Goal: Task Accomplishment & Management: Manage account settings

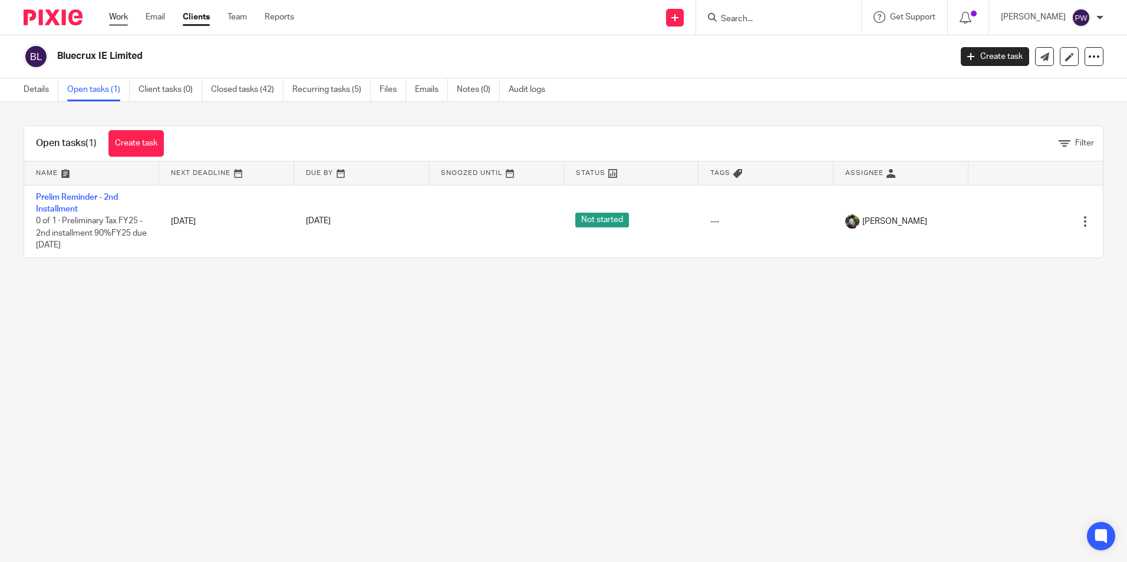
click at [120, 14] on link "Work" at bounding box center [118, 17] width 19 height 12
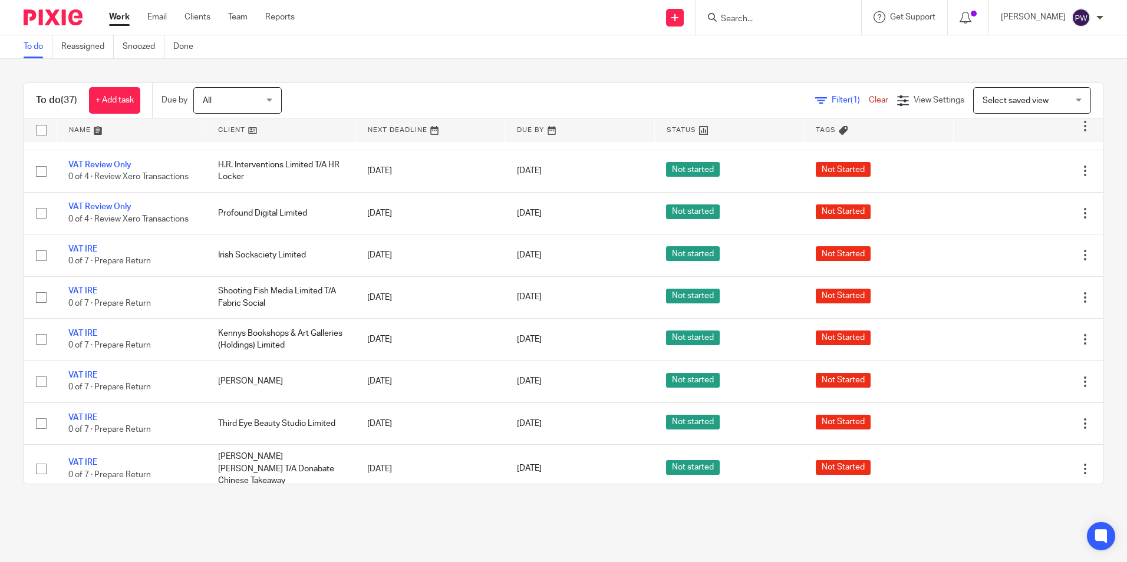
scroll to position [648, 0]
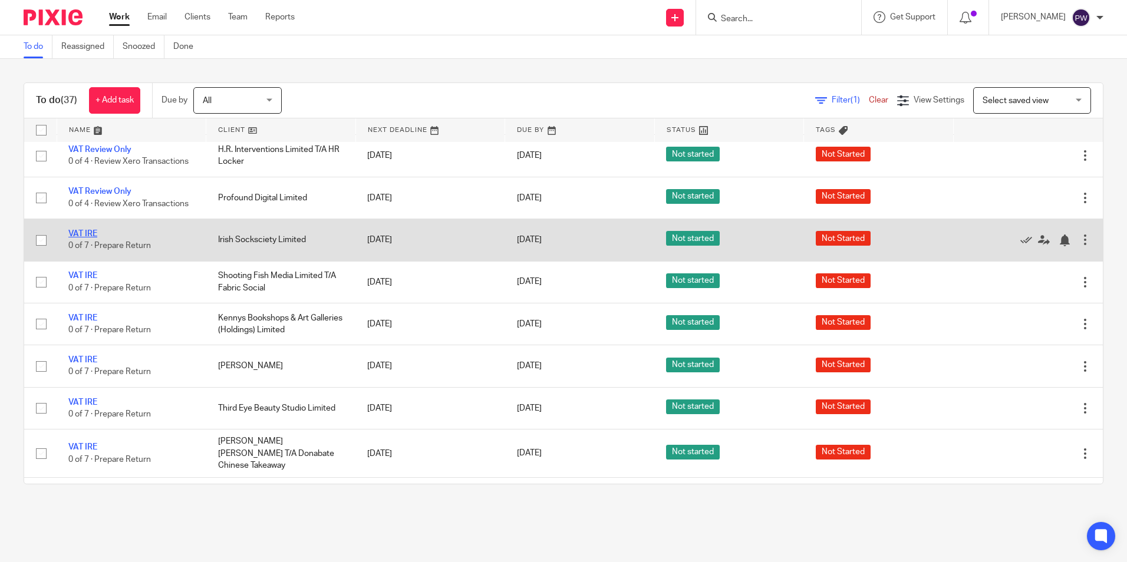
click at [87, 230] on link "VAT IRE" at bounding box center [82, 234] width 29 height 8
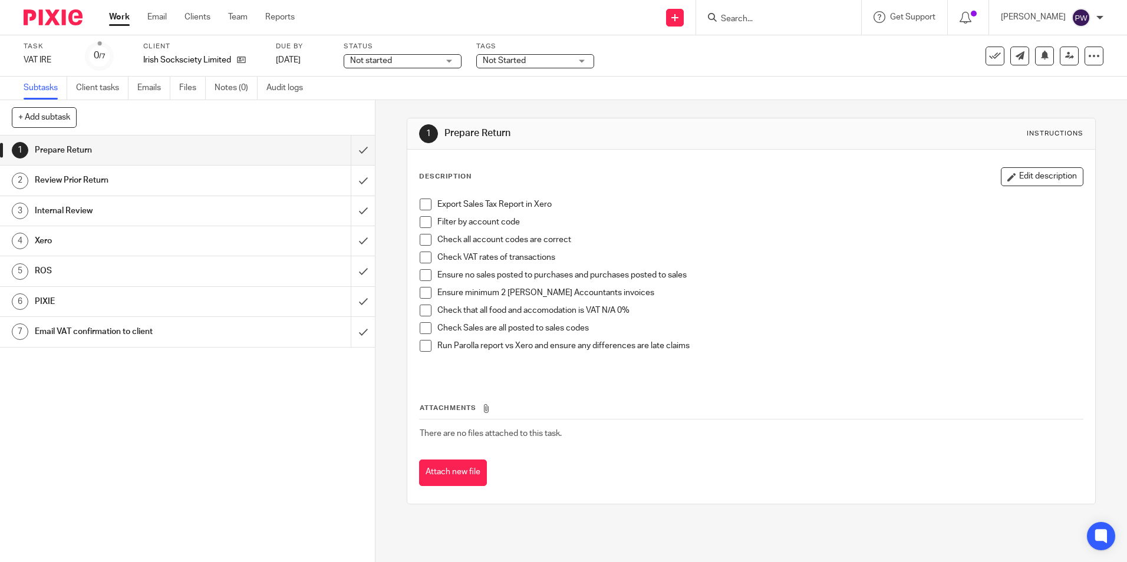
click at [397, 64] on span "Not started" at bounding box center [394, 61] width 88 height 12
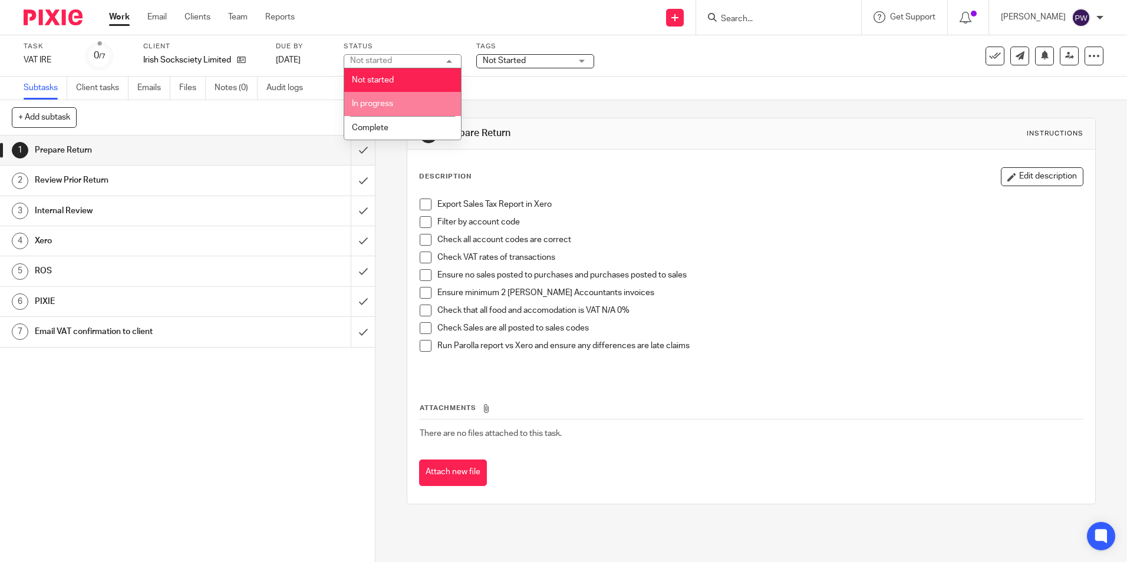
click at [382, 106] on span "In progress" at bounding box center [372, 104] width 41 height 8
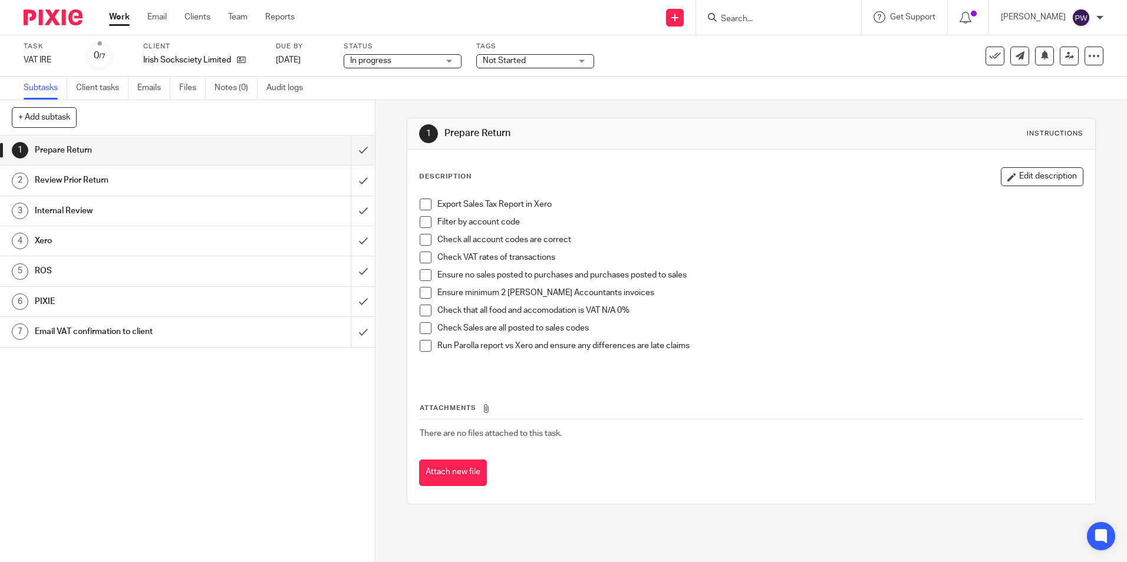
click at [529, 65] on span "Not Started" at bounding box center [527, 61] width 88 height 12
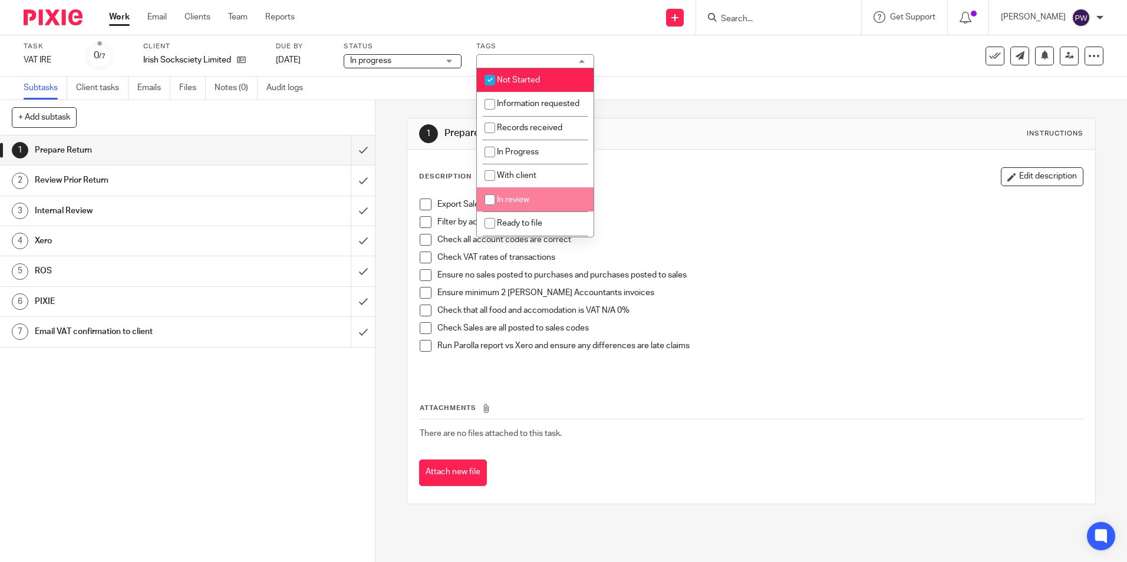
click at [508, 206] on li "In review" at bounding box center [535, 199] width 117 height 24
checkbox input "true"
click at [508, 77] on span "Not Started" at bounding box center [518, 80] width 43 height 8
checkbox input "false"
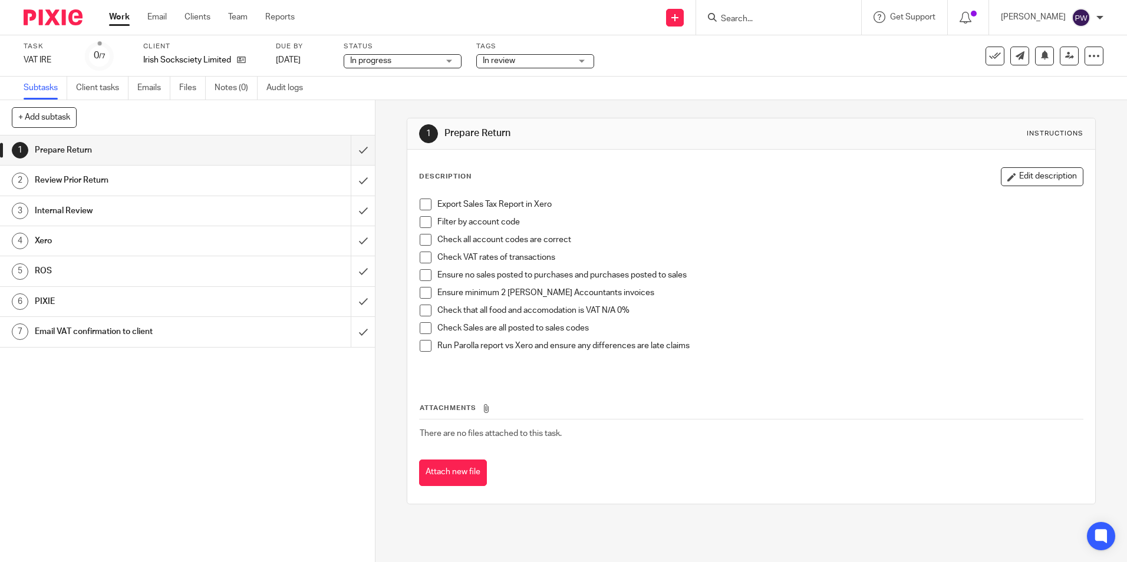
click at [765, 109] on div "1 Prepare Return Instructions Description Edit description Export Sales Tax Rep…" at bounding box center [751, 311] width 688 height 422
click at [422, 202] on span at bounding box center [426, 205] width 12 height 12
click at [421, 220] on span at bounding box center [426, 222] width 12 height 12
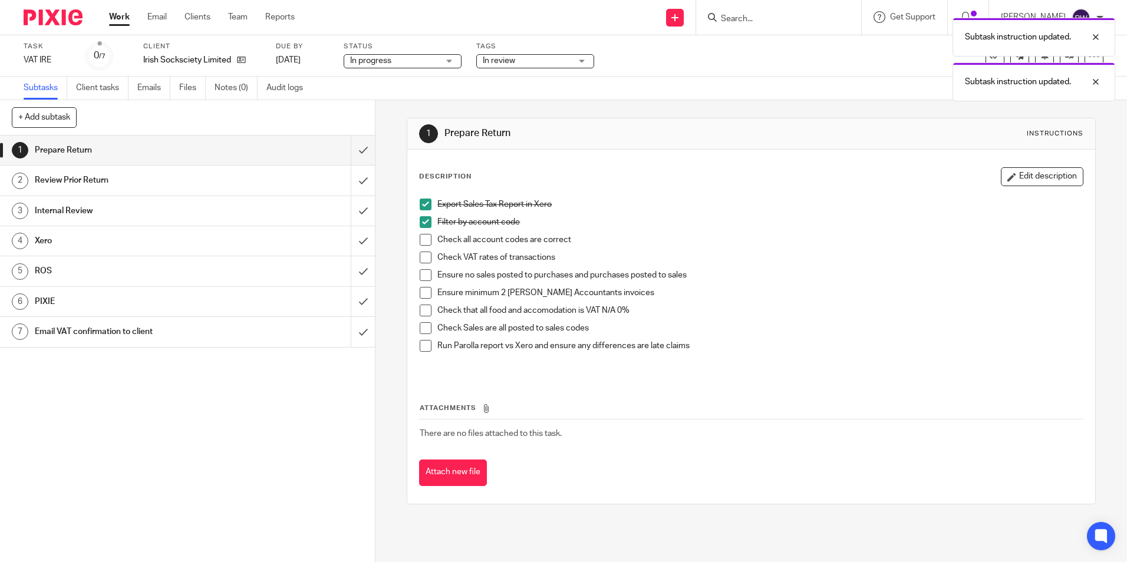
click at [425, 240] on span at bounding box center [426, 240] width 12 height 12
click at [420, 256] on span at bounding box center [426, 258] width 12 height 12
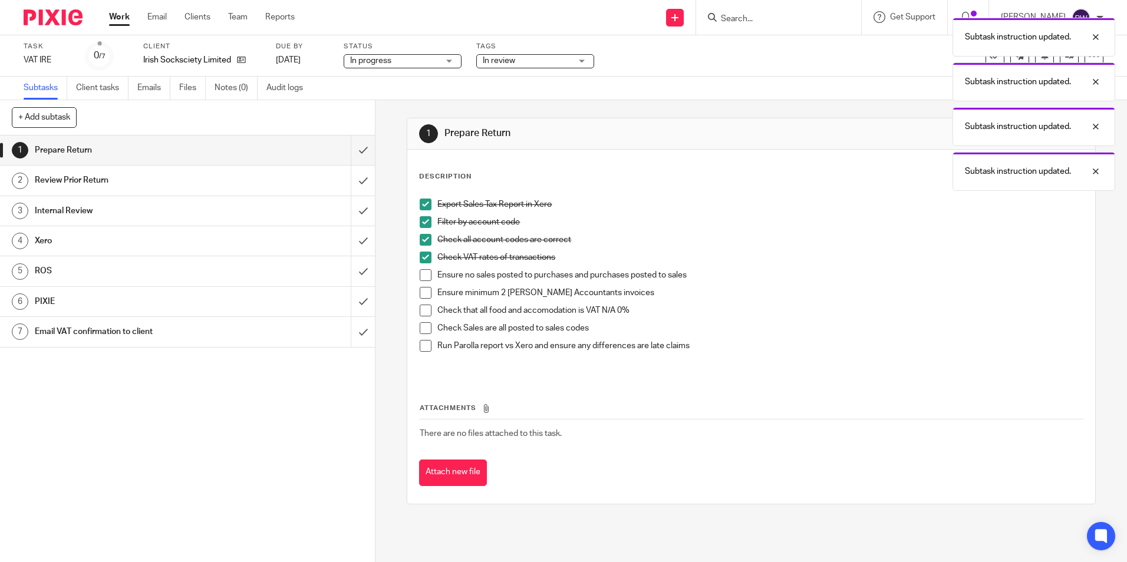
click at [426, 273] on span at bounding box center [426, 275] width 12 height 12
click at [420, 289] on span at bounding box center [426, 293] width 12 height 12
click at [421, 308] on span at bounding box center [426, 311] width 12 height 12
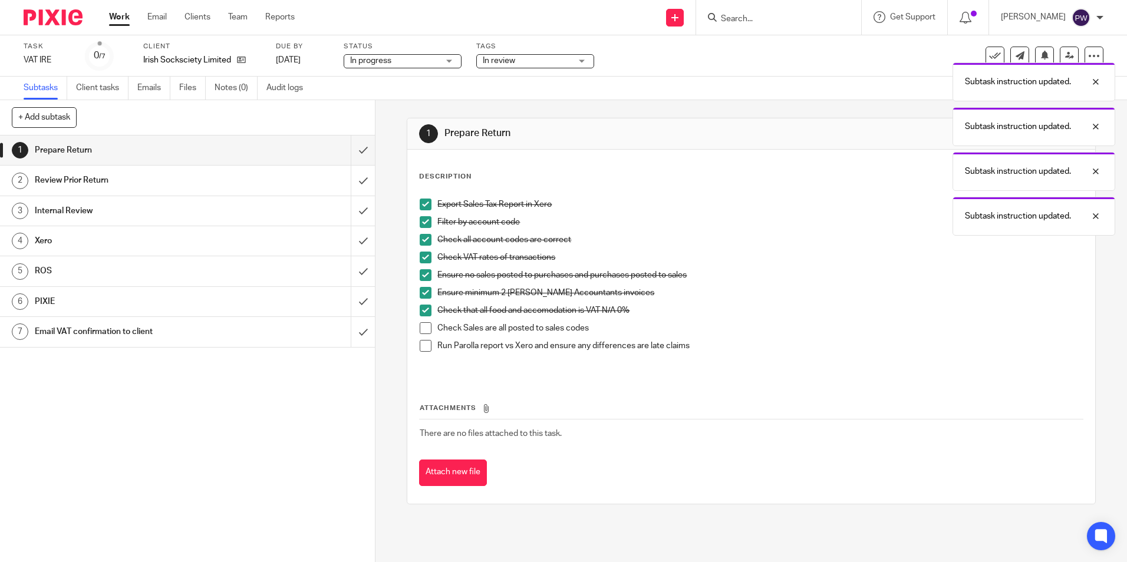
click at [426, 328] on span at bounding box center [426, 328] width 12 height 12
click at [420, 345] on span at bounding box center [426, 346] width 12 height 12
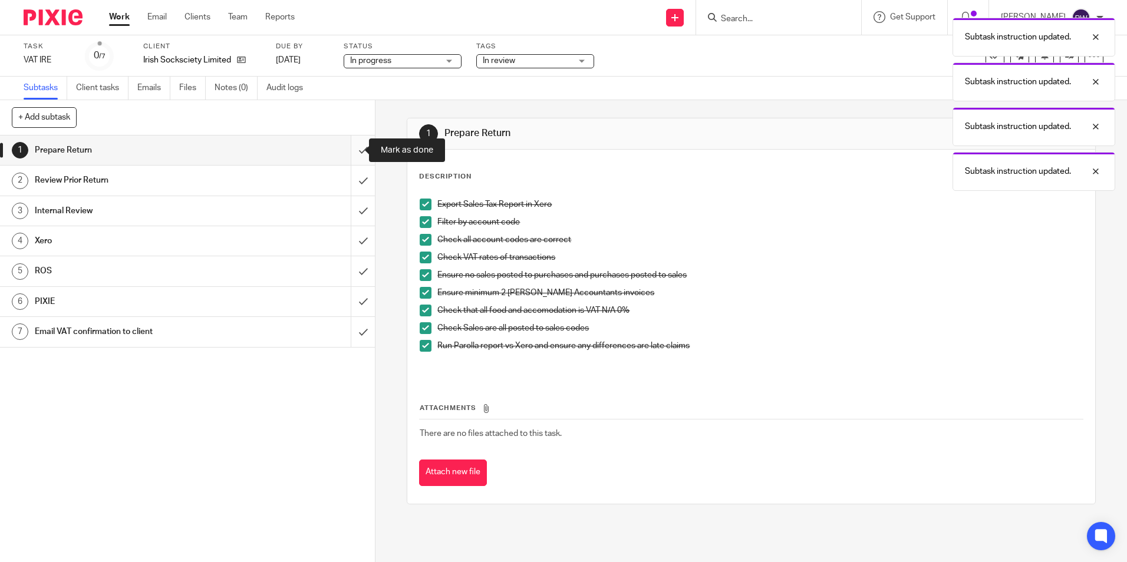
click at [350, 153] on input "submit" at bounding box center [187, 150] width 375 height 29
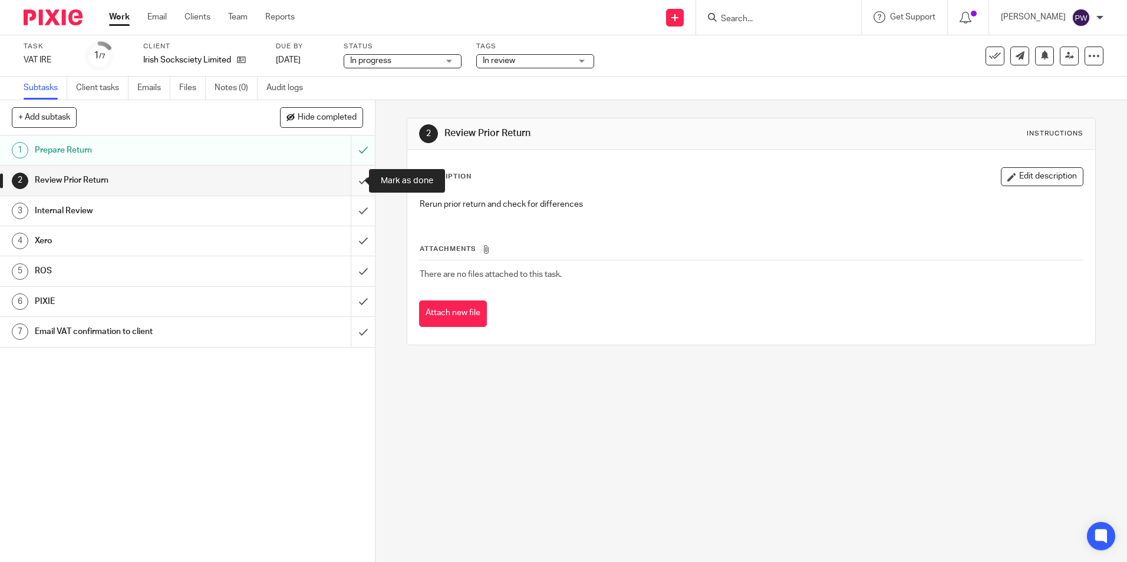
click at [349, 177] on input "submit" at bounding box center [187, 180] width 375 height 29
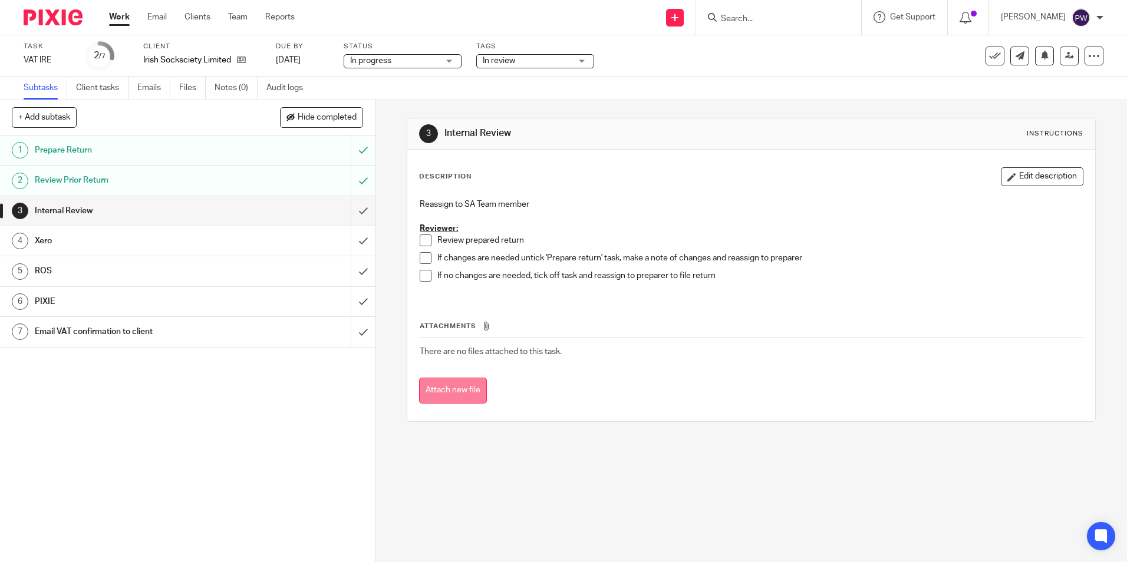
click at [469, 394] on button "Attach new file" at bounding box center [453, 391] width 68 height 27
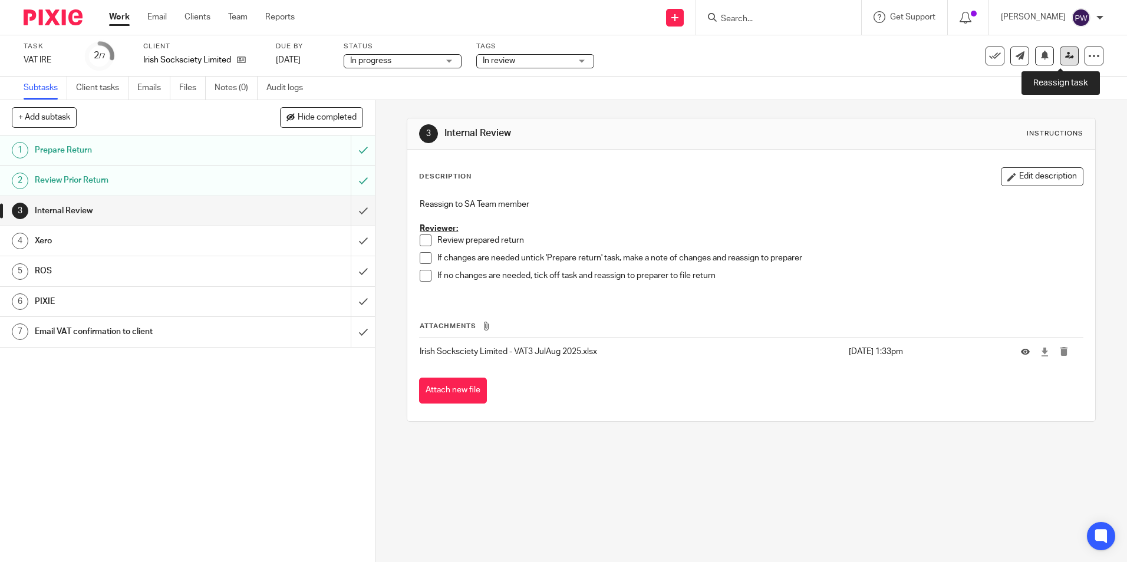
click at [1065, 58] on icon at bounding box center [1069, 55] width 9 height 9
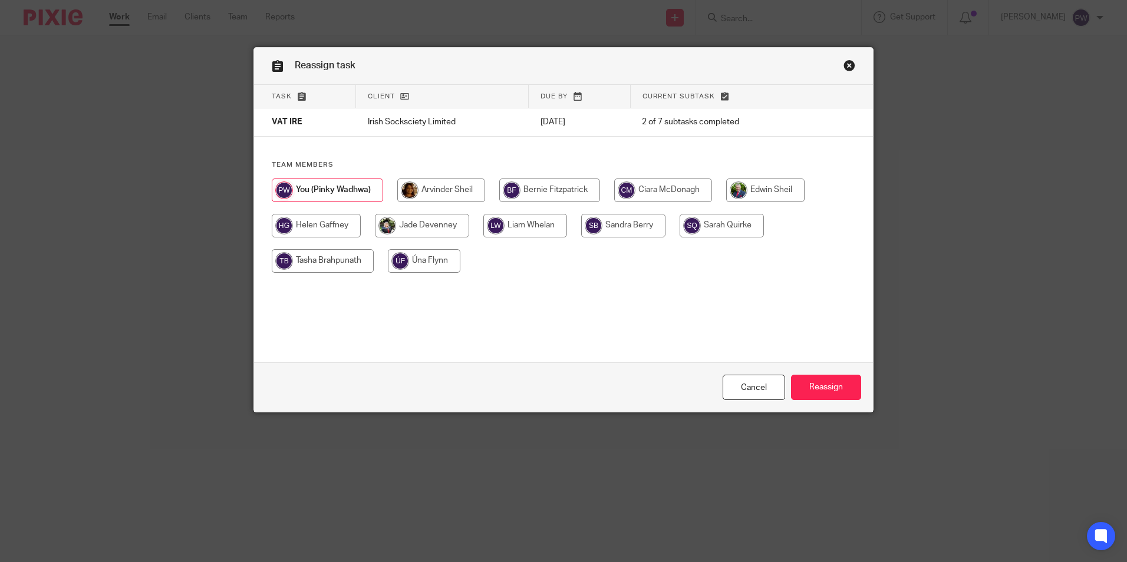
click at [302, 257] on input "radio" at bounding box center [323, 261] width 102 height 24
radio input "true"
click at [807, 384] on input "Reassign" at bounding box center [826, 387] width 70 height 25
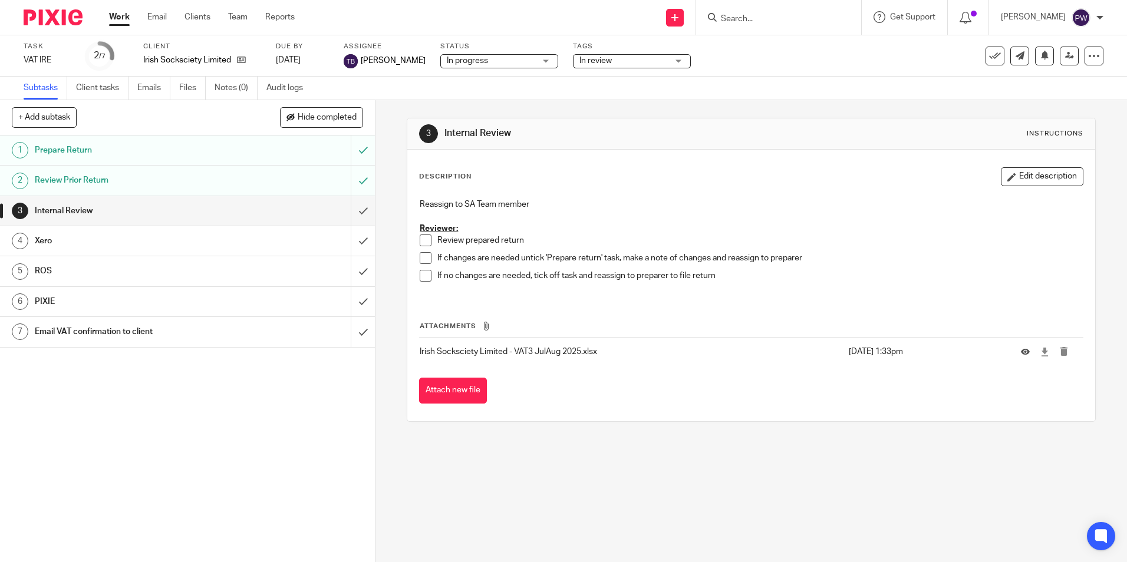
click at [113, 19] on link "Work" at bounding box center [119, 17] width 21 height 12
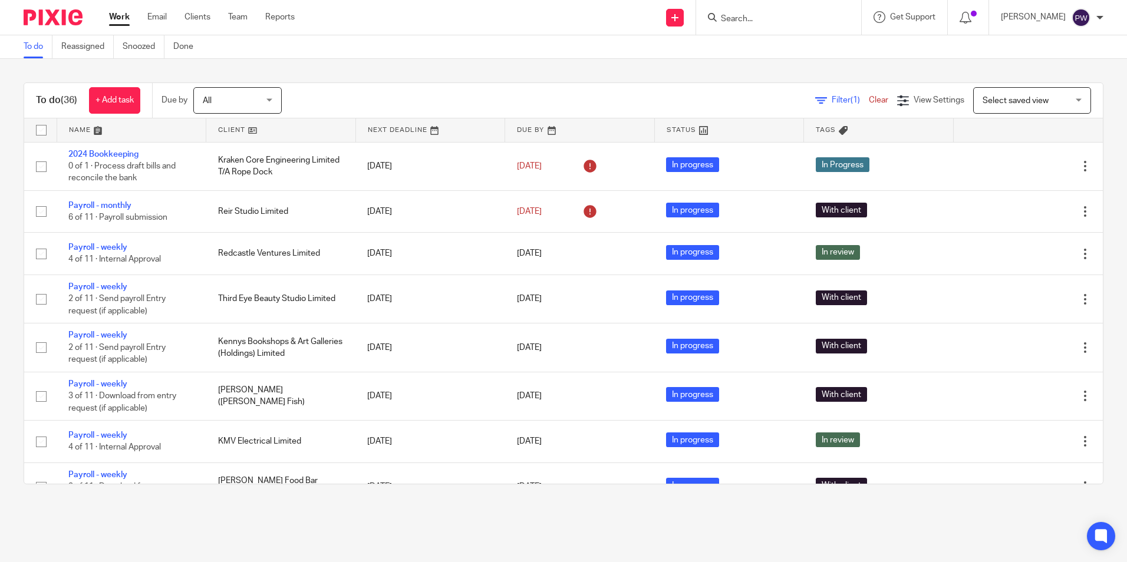
click at [229, 130] on link at bounding box center [280, 130] width 149 height 24
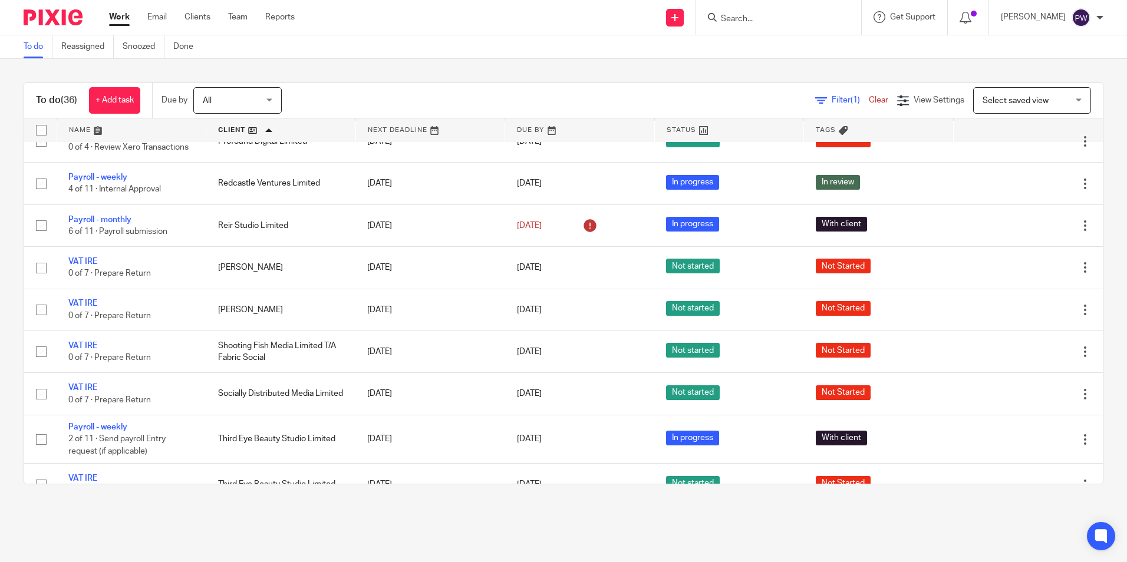
scroll to position [1061, 0]
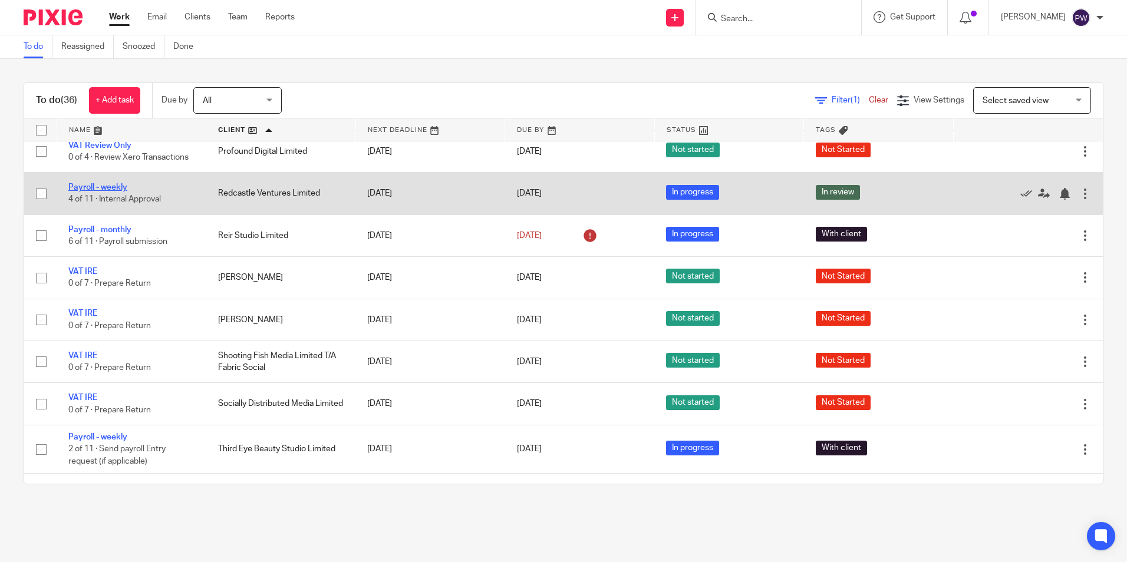
click at [94, 187] on link "Payroll - weekly" at bounding box center [97, 187] width 59 height 8
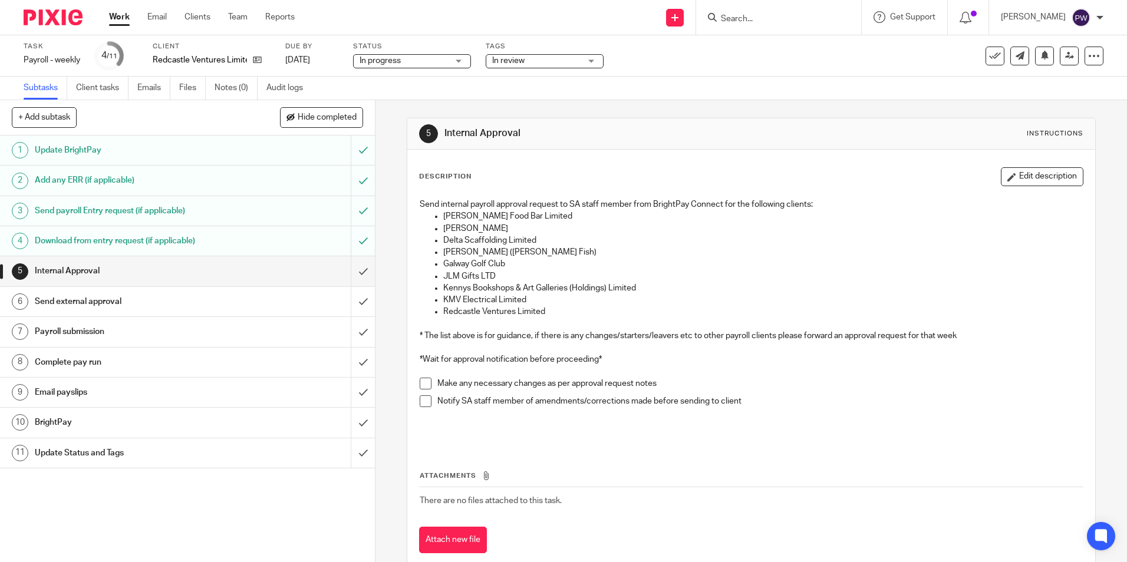
click at [84, 299] on h1 "Send external approval" at bounding box center [136, 302] width 203 height 18
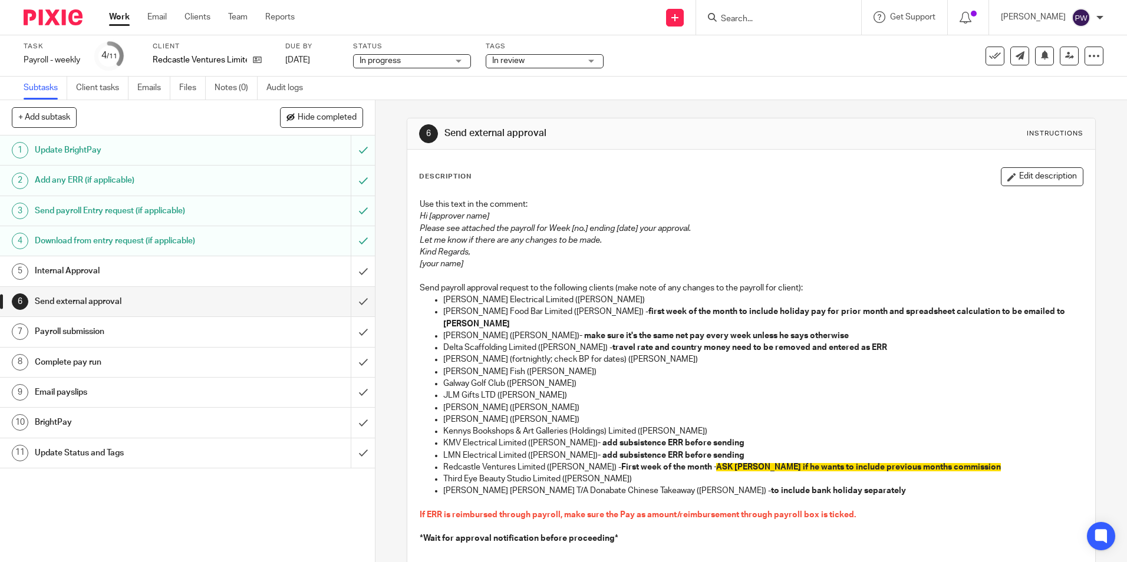
click at [561, 55] on span "In review" at bounding box center [536, 61] width 88 height 12
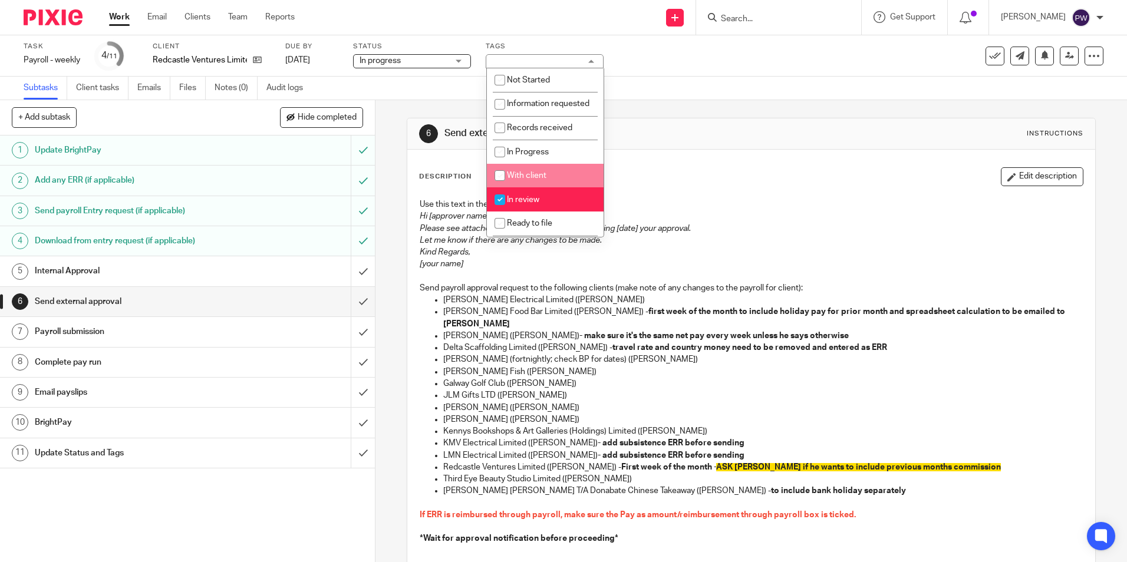
click at [519, 180] on span "With client" at bounding box center [526, 176] width 39 height 8
checkbox input "true"
drag, startPoint x: 520, startPoint y: 204, endPoint x: 585, endPoint y: 174, distance: 71.2
click at [520, 204] on li "In review" at bounding box center [545, 199] width 117 height 24
checkbox input "false"
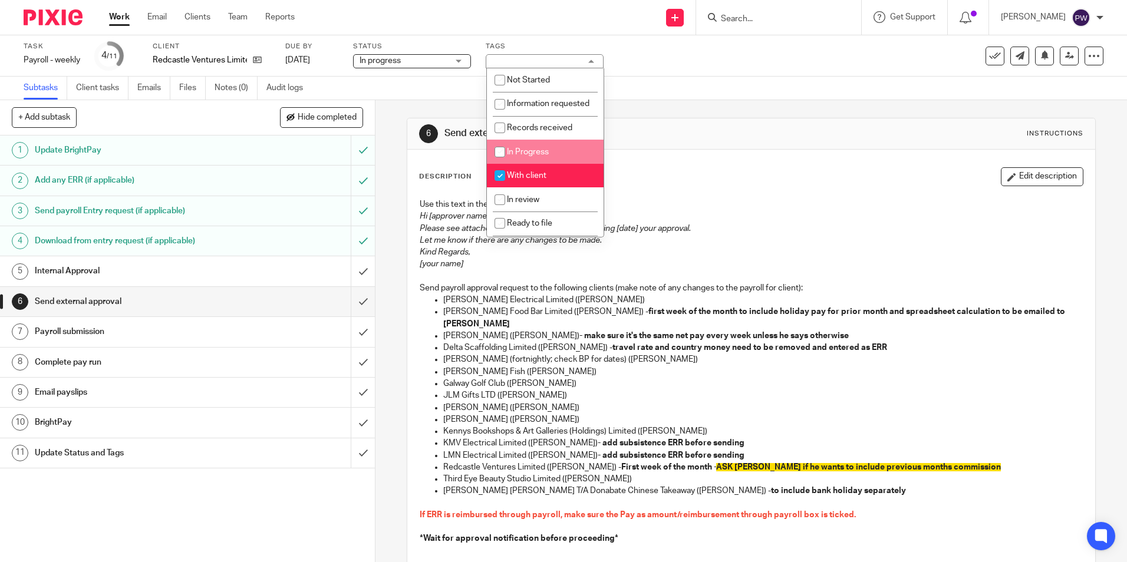
click at [716, 112] on div "6 Send external approval Instructions Description Edit description Use this tex…" at bounding box center [751, 404] width 688 height 609
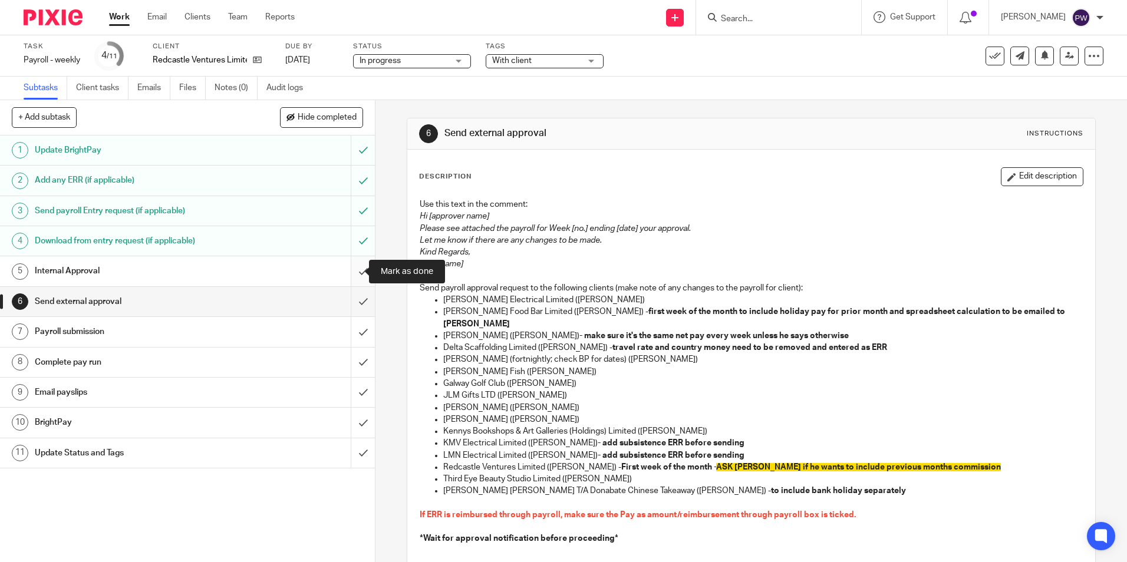
click at [357, 269] on input "submit" at bounding box center [187, 270] width 375 height 29
click at [116, 19] on link "Work" at bounding box center [119, 17] width 21 height 12
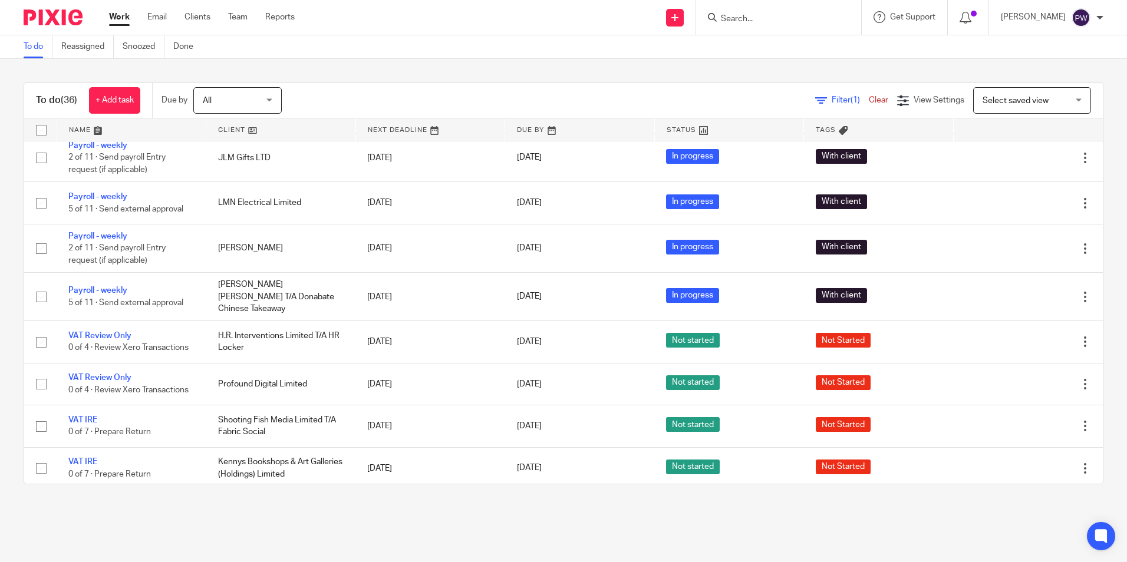
scroll to position [472, 0]
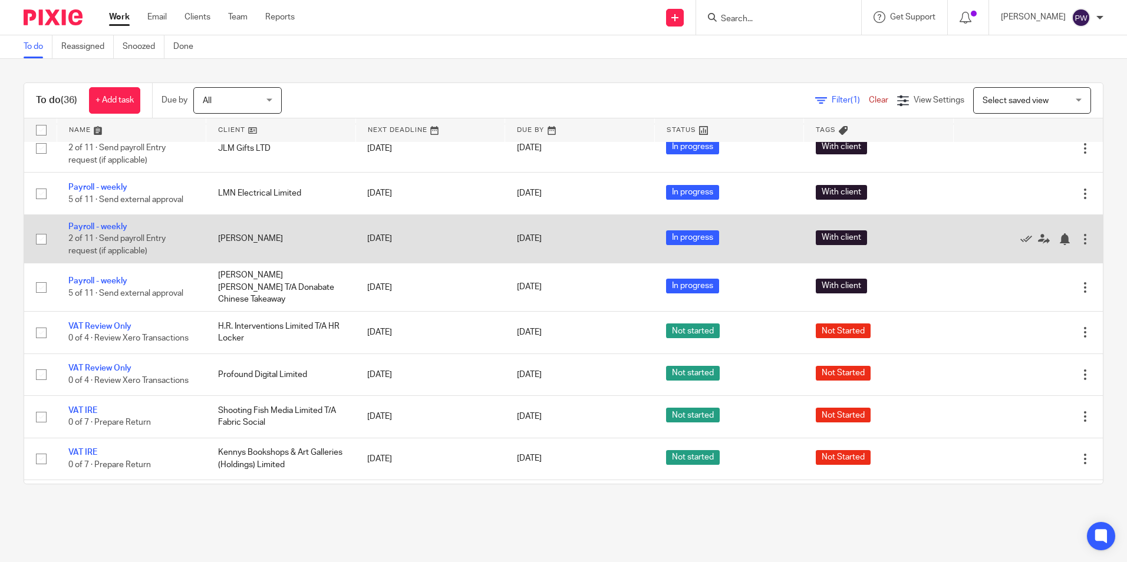
click at [114, 220] on td "Payroll - weekly 2 of 11 · Send payroll Entry request (if applicable)" at bounding box center [132, 239] width 150 height 48
click at [108, 228] on link "Payroll - weekly" at bounding box center [97, 227] width 59 height 8
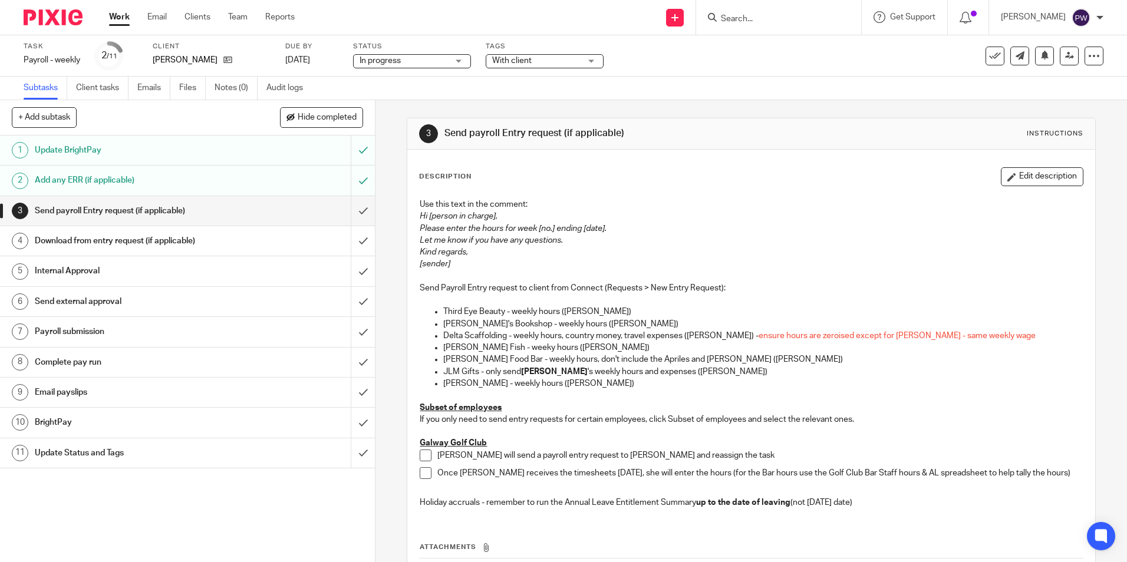
click at [98, 266] on h1 "Internal Approval" at bounding box center [136, 271] width 203 height 18
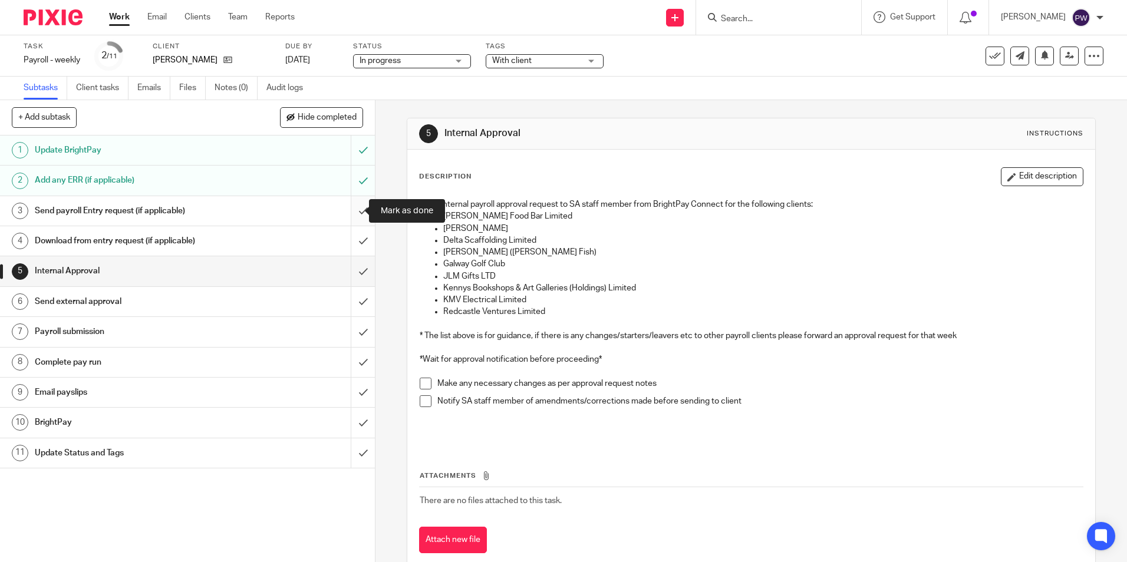
click at [350, 211] on input "submit" at bounding box center [187, 210] width 375 height 29
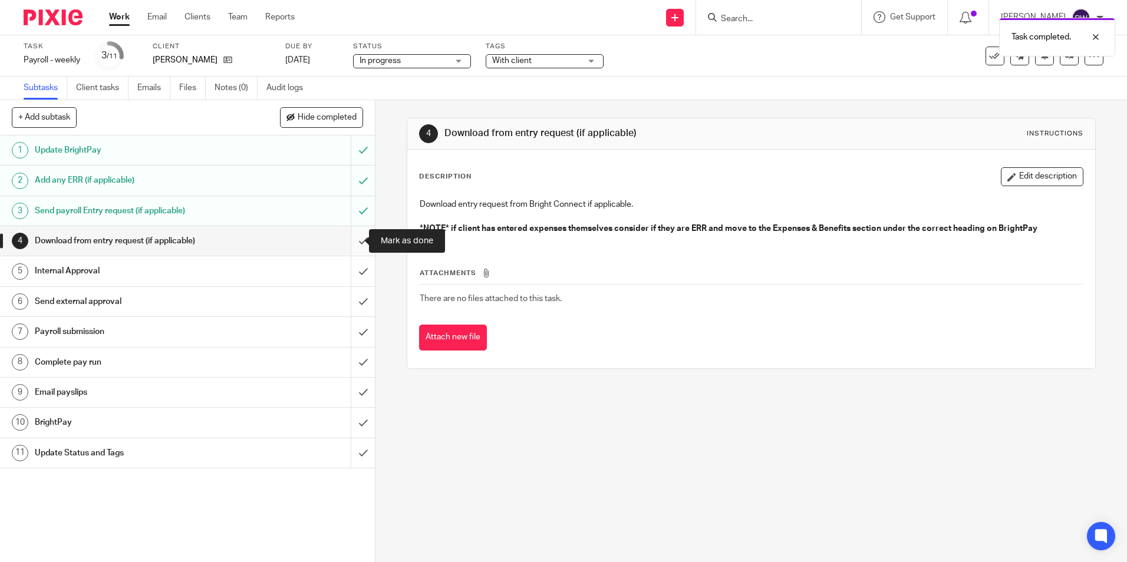
click at [348, 243] on input "submit" at bounding box center [187, 240] width 375 height 29
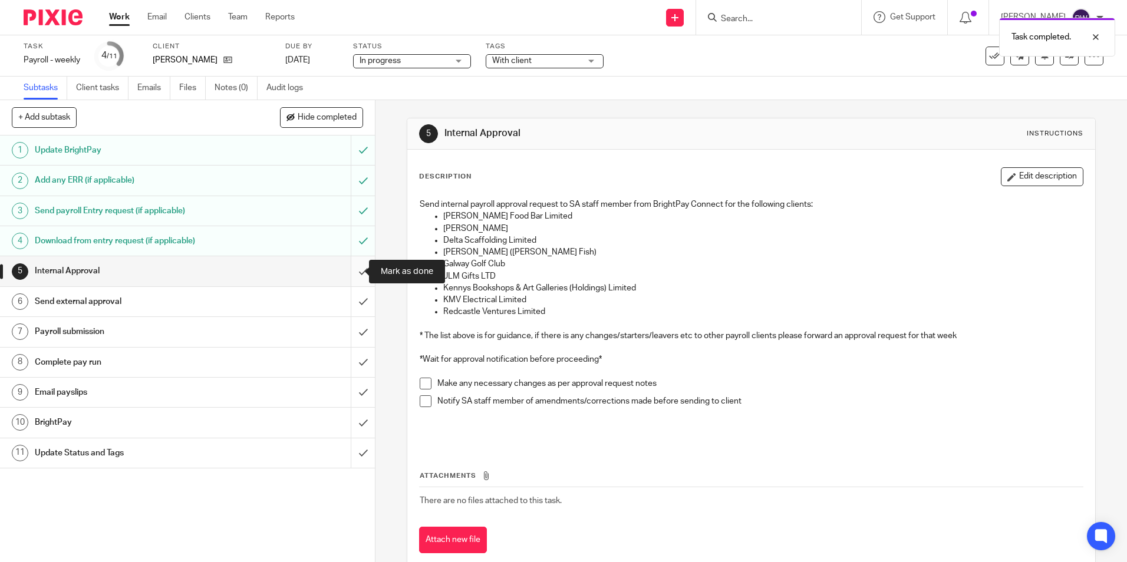
click at [357, 273] on input "submit" at bounding box center [187, 270] width 375 height 29
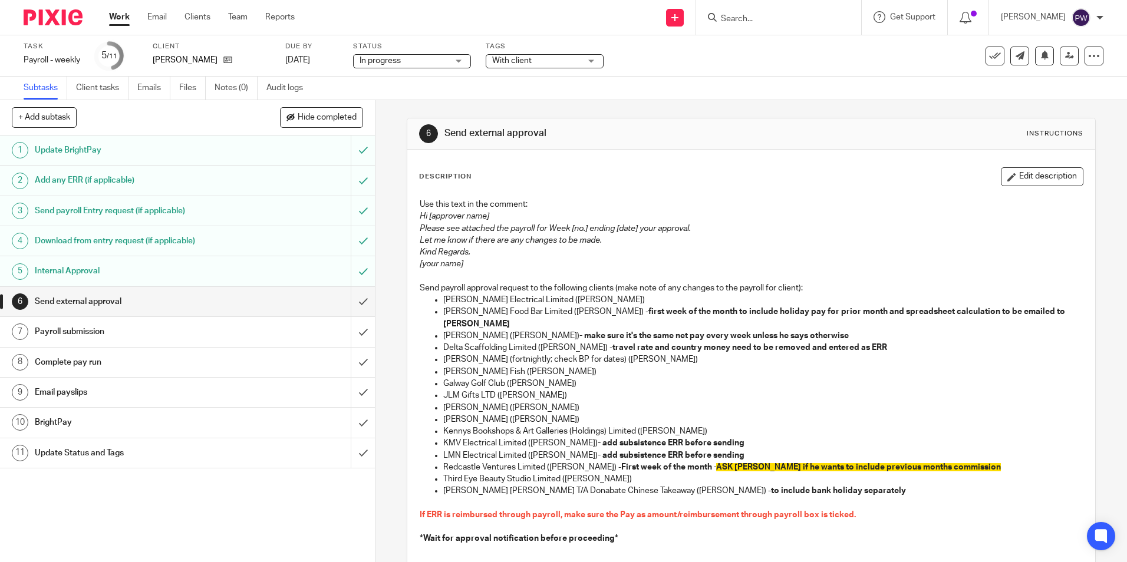
click at [116, 18] on link "Work" at bounding box center [119, 17] width 21 height 12
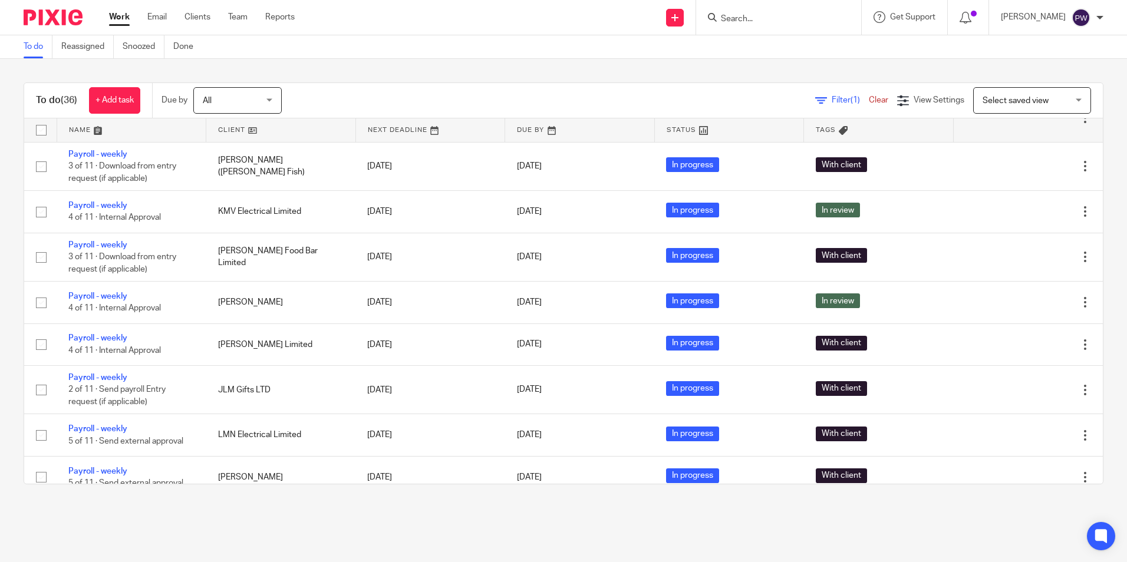
scroll to position [236, 0]
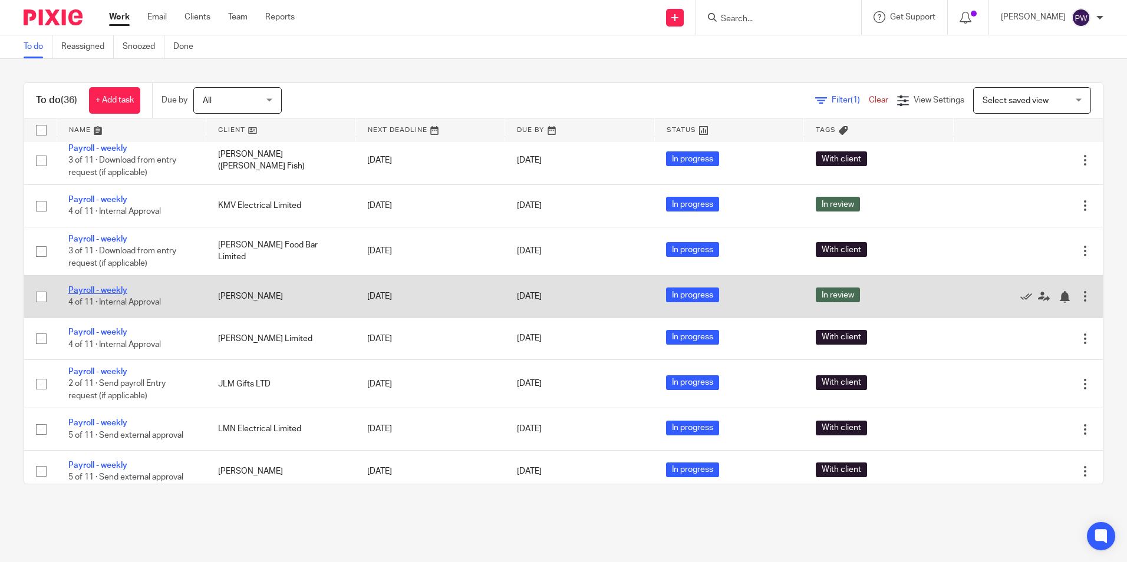
click at [108, 286] on link "Payroll - weekly" at bounding box center [97, 290] width 59 height 8
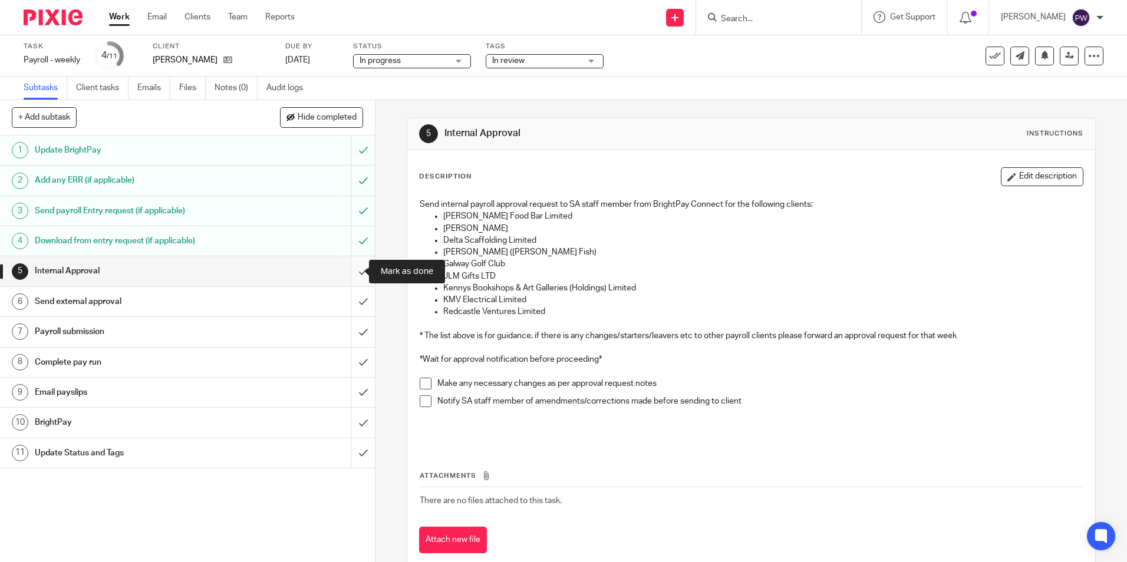
click at [357, 272] on input "submit" at bounding box center [187, 270] width 375 height 29
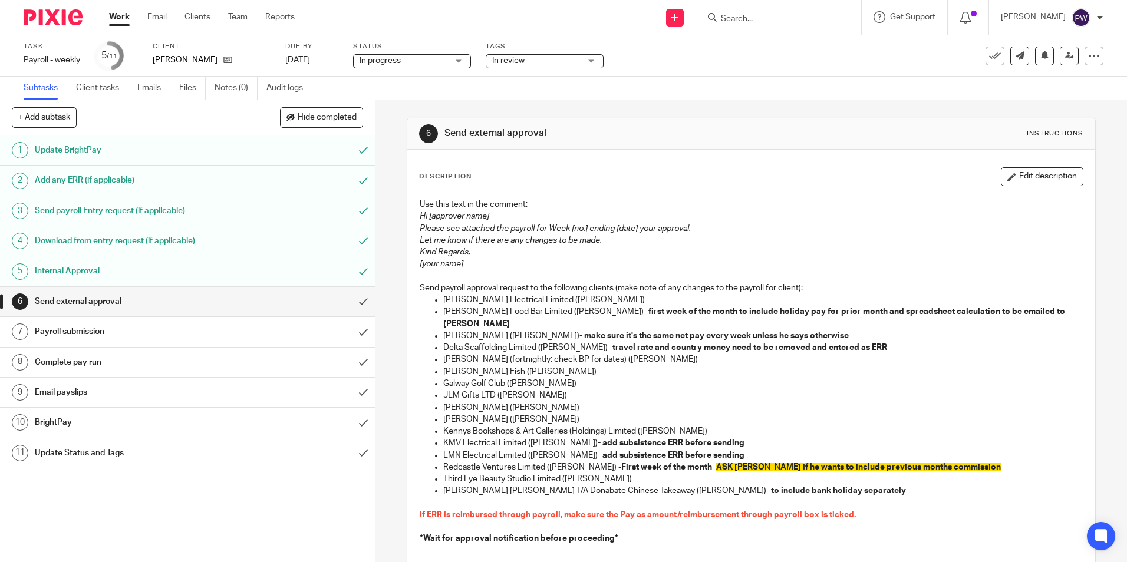
click at [111, 21] on link "Work" at bounding box center [119, 17] width 21 height 12
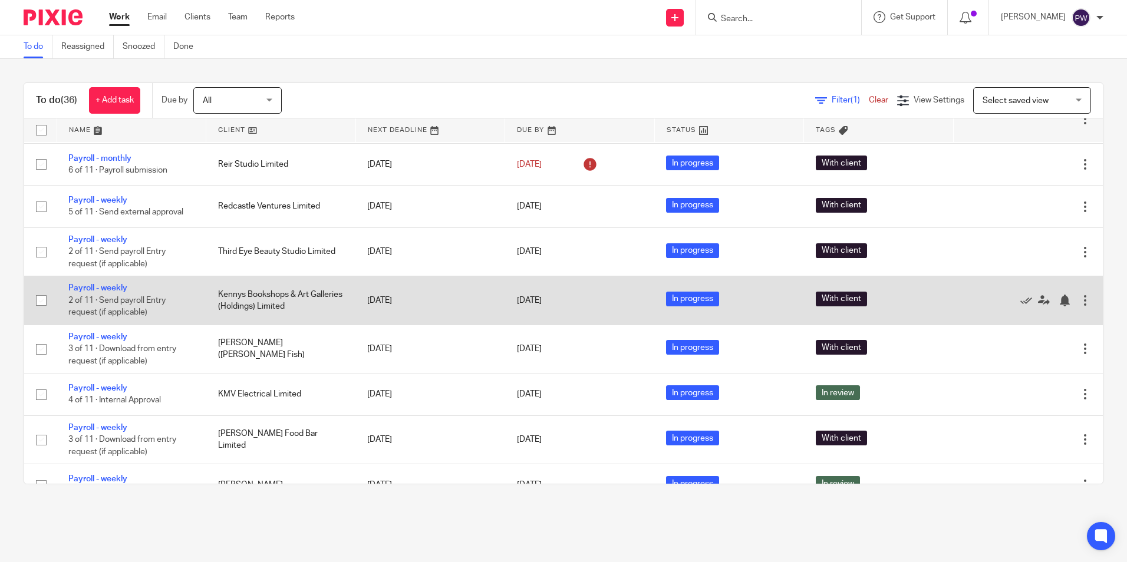
scroll to position [118, 0]
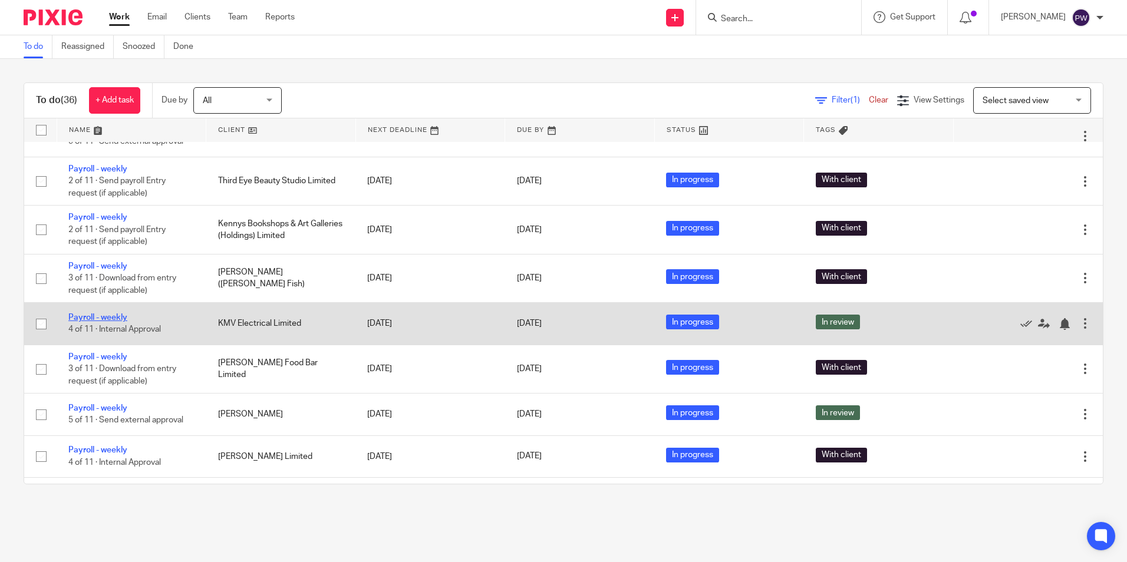
click at [96, 319] on link "Payroll - weekly" at bounding box center [97, 318] width 59 height 8
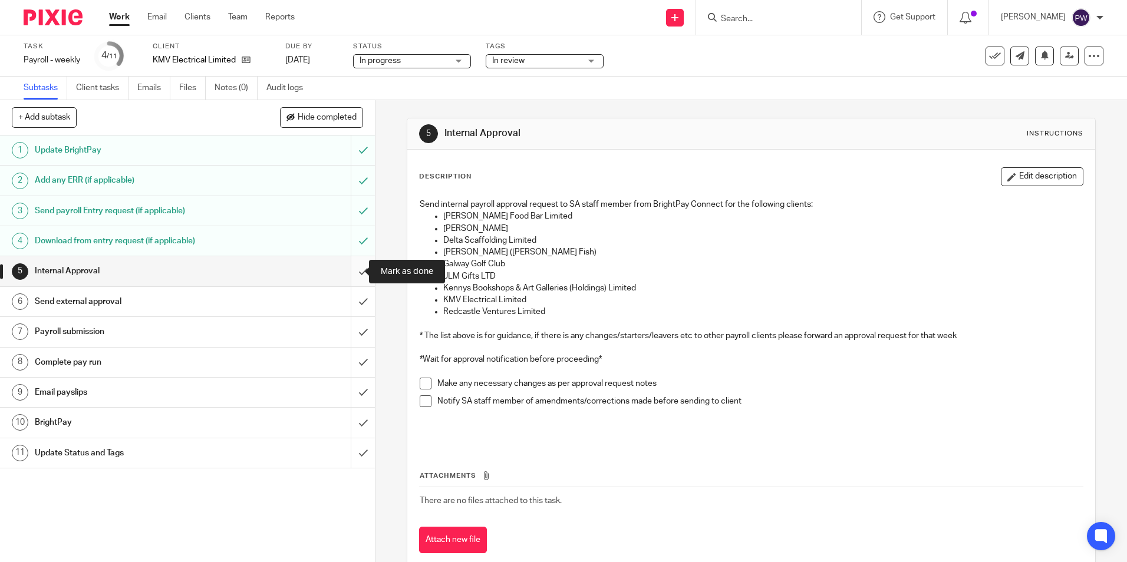
click at [350, 274] on input "submit" at bounding box center [187, 270] width 375 height 29
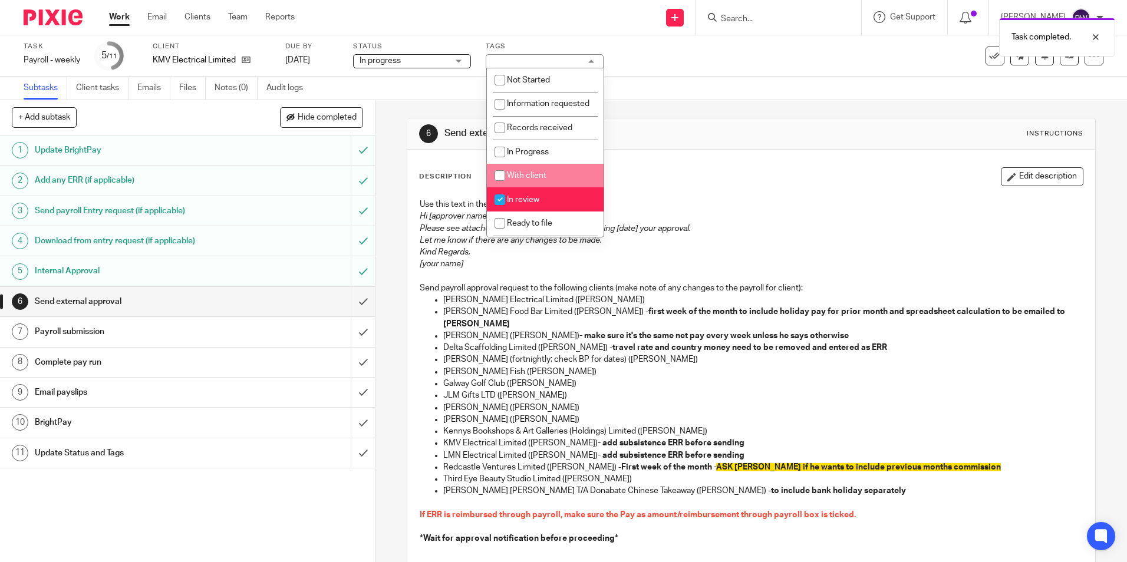
click at [519, 180] on span "With client" at bounding box center [526, 176] width 39 height 8
checkbox input "true"
click at [515, 204] on span "In review" at bounding box center [523, 200] width 32 height 8
checkbox input "false"
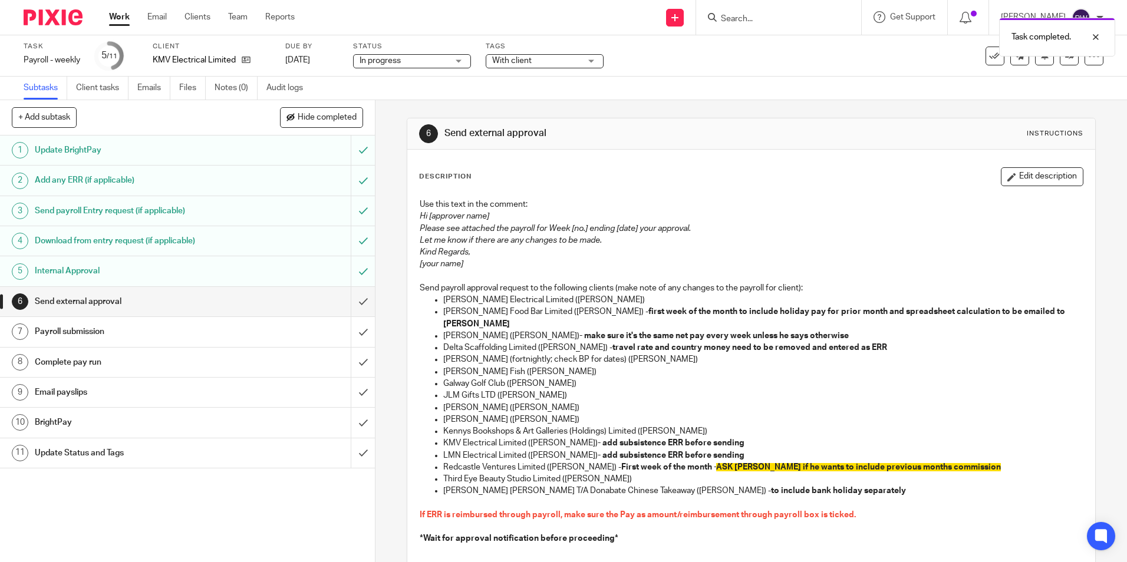
drag, startPoint x: 637, startPoint y: 128, endPoint x: 630, endPoint y: 98, distance: 30.8
click at [637, 127] on h1 "Send external approval" at bounding box center [610, 133] width 332 height 12
click at [120, 21] on link "Work" at bounding box center [119, 17] width 21 height 12
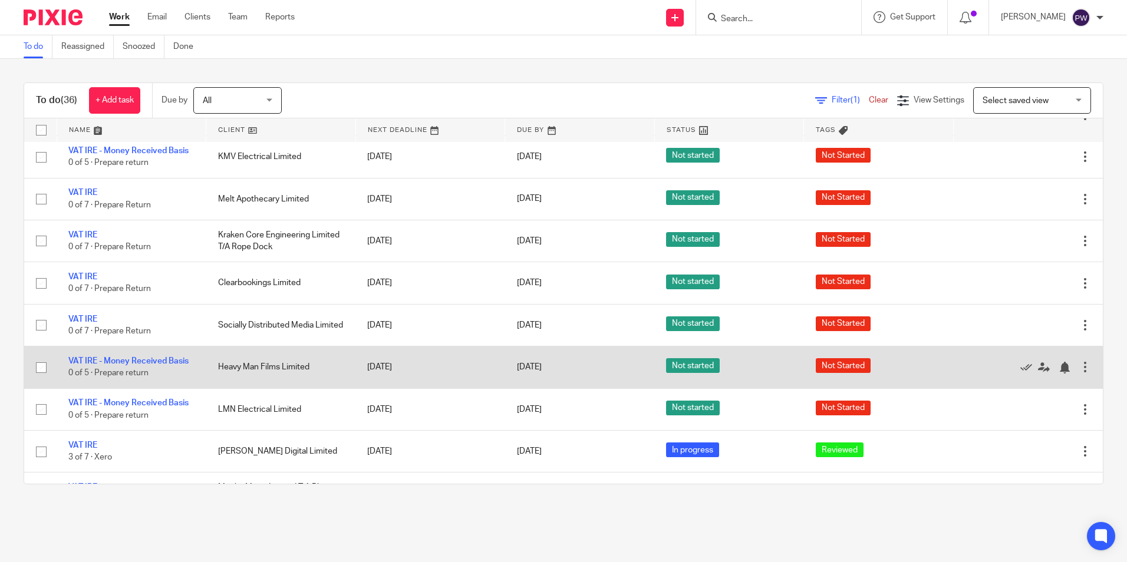
scroll to position [1002, 0]
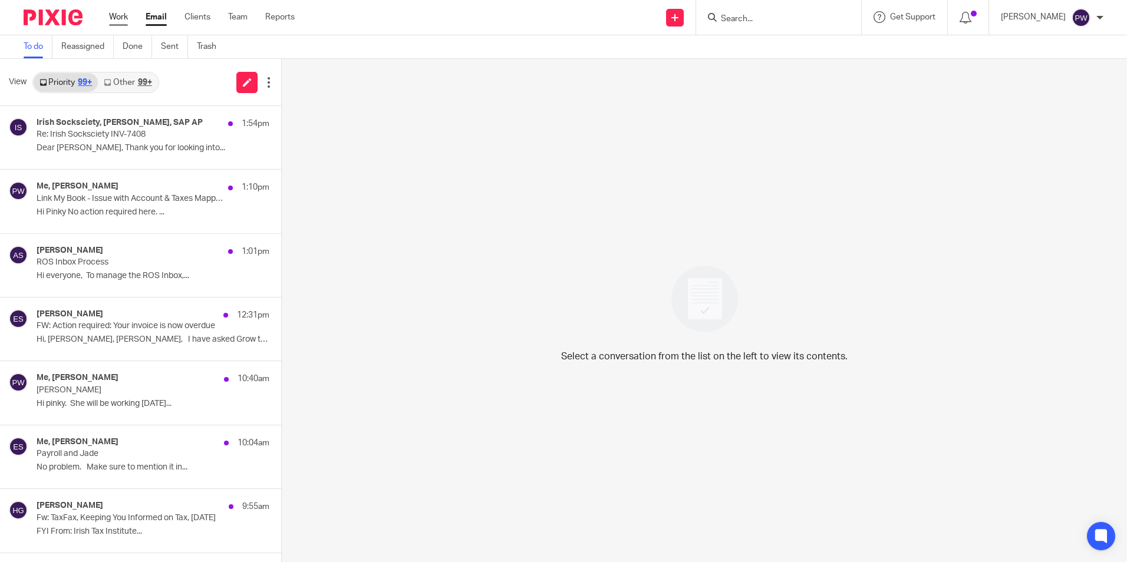
click at [112, 17] on link "Work" at bounding box center [118, 17] width 19 height 12
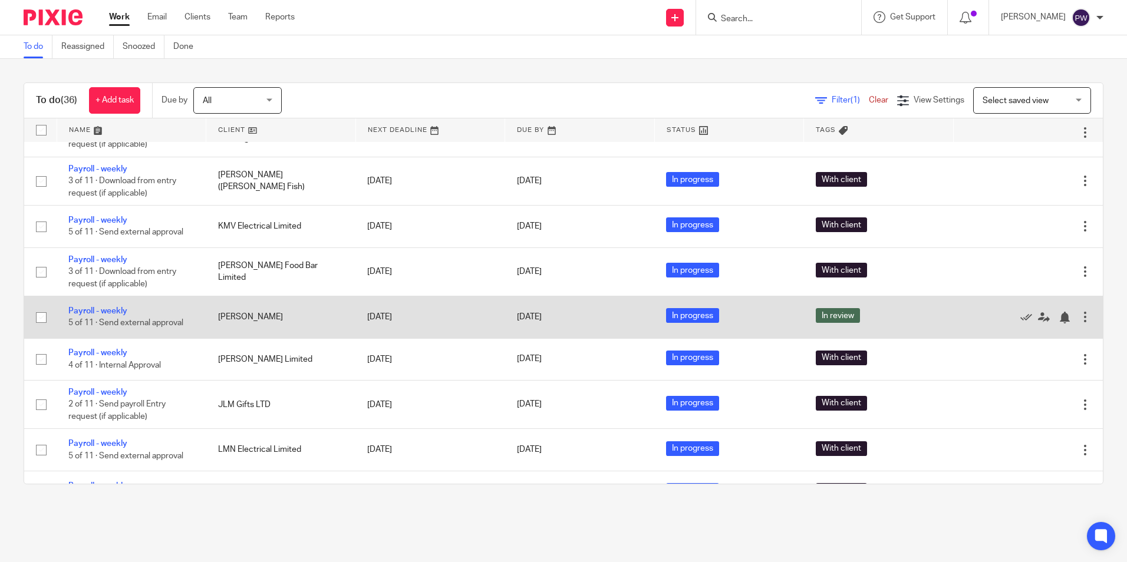
scroll to position [236, 0]
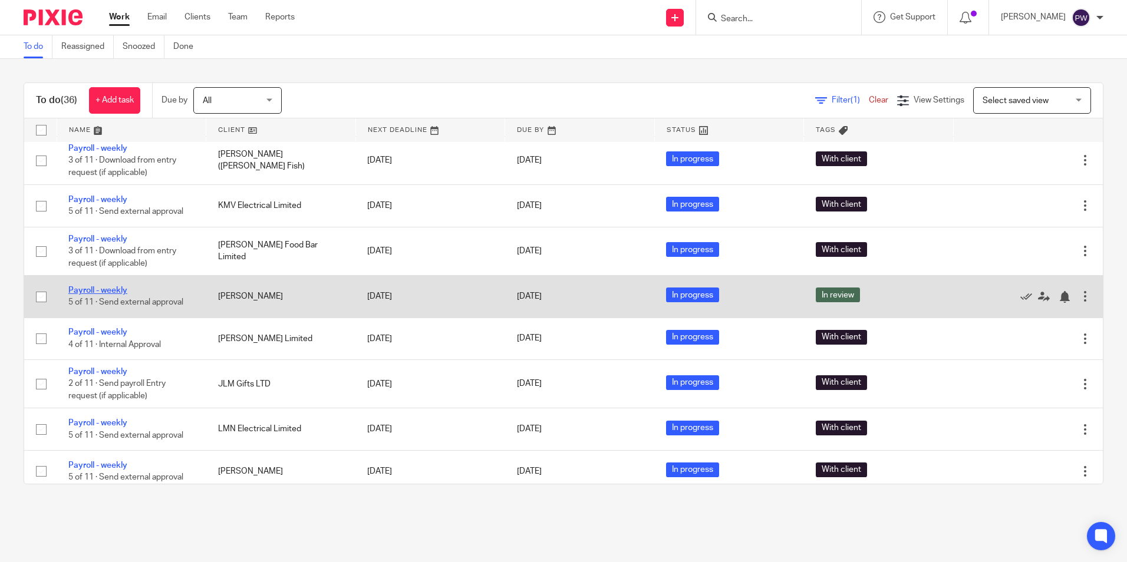
click at [107, 289] on link "Payroll - weekly" at bounding box center [97, 290] width 59 height 8
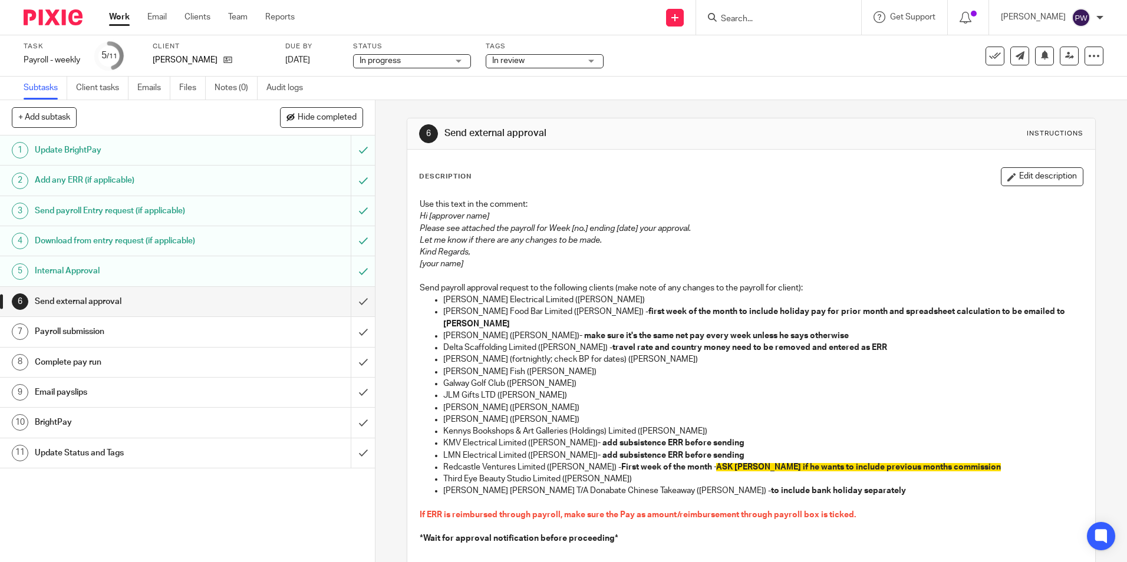
click at [535, 62] on span "In review" at bounding box center [536, 61] width 88 height 12
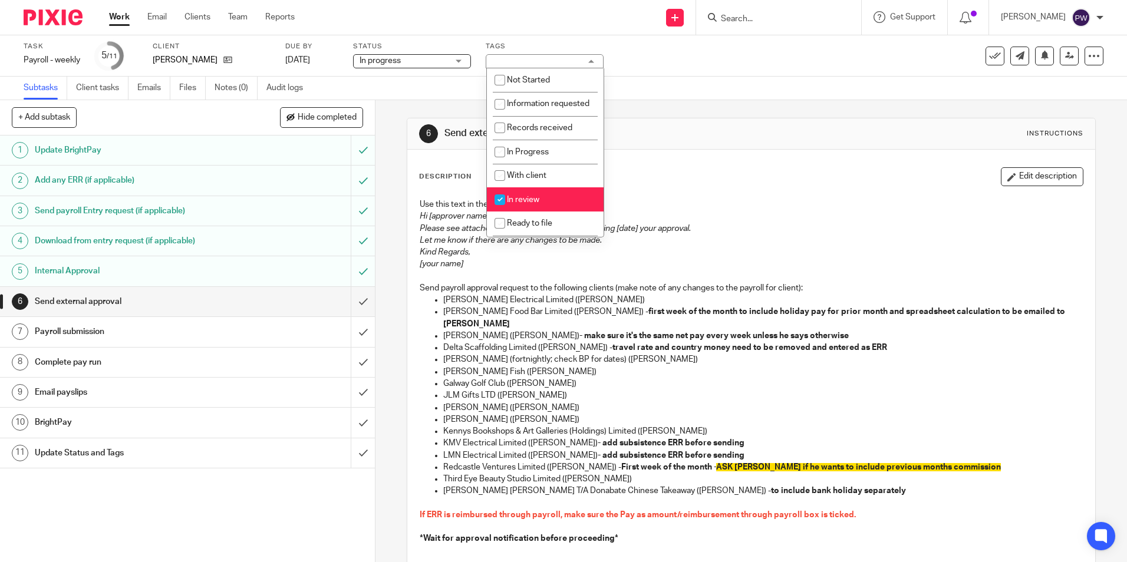
click at [507, 211] on input "checkbox" at bounding box center [500, 200] width 22 height 22
checkbox input "false"
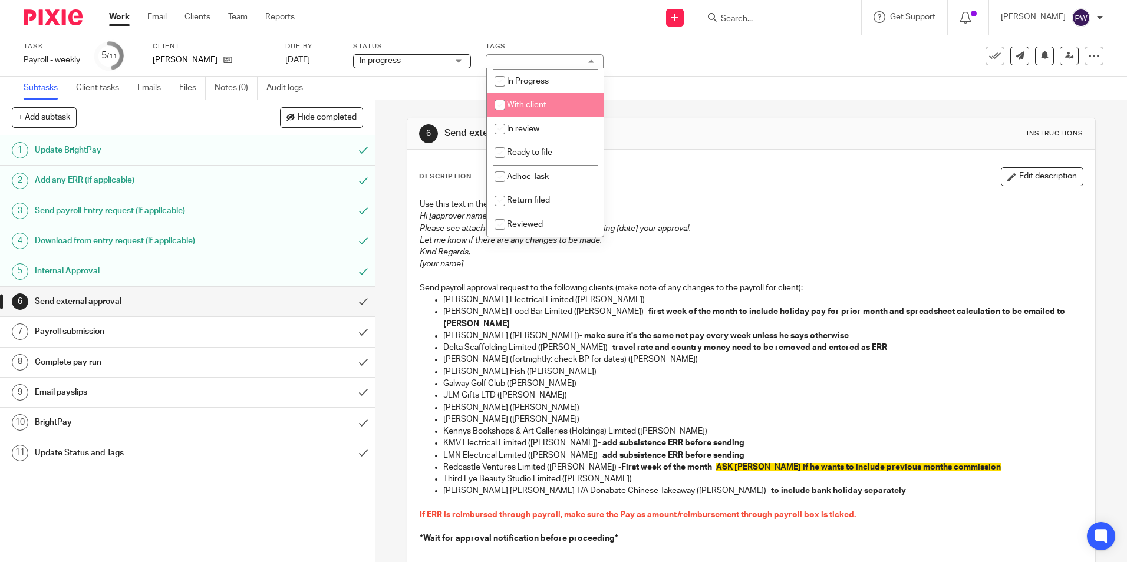
scroll to position [83, 0]
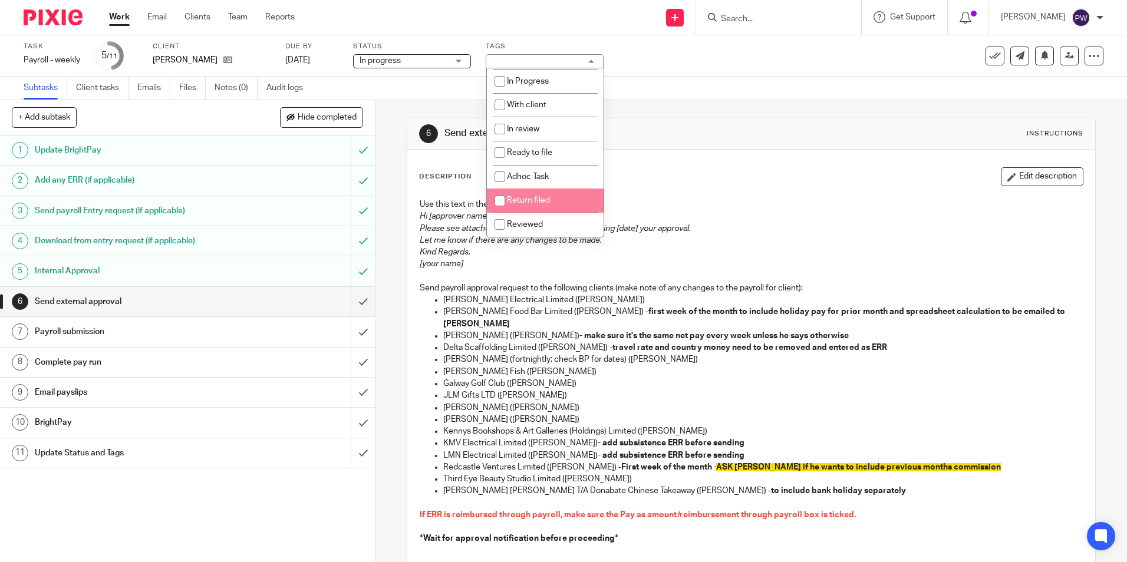
click at [518, 199] on span "Return filed" at bounding box center [528, 200] width 43 height 8
checkbox input "true"
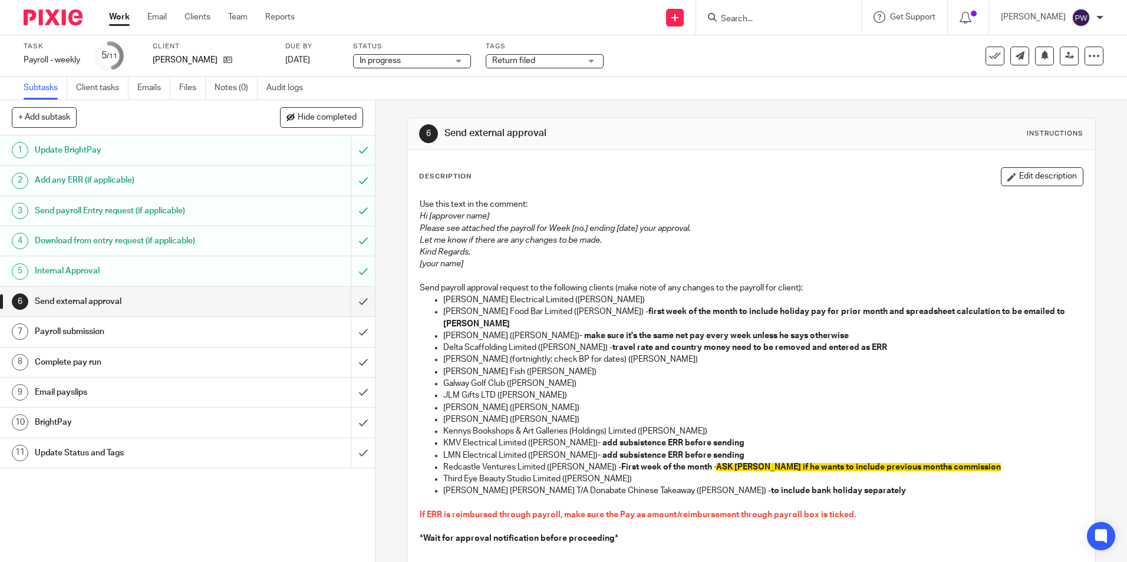
click at [651, 70] on div "Task Payroll - weekly Save Payroll - weekly 5 /11 Client David Mulvaney Due by …" at bounding box center [474, 56] width 900 height 28
click at [411, 61] on span "In progress" at bounding box center [404, 61] width 88 height 12
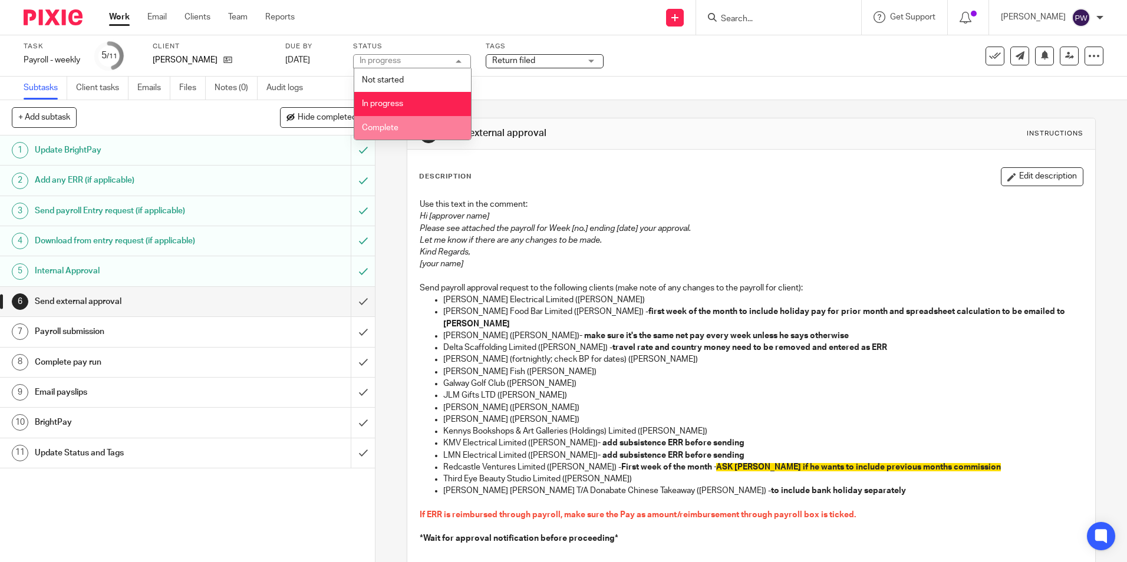
click at [387, 124] on span "Complete" at bounding box center [380, 128] width 37 height 8
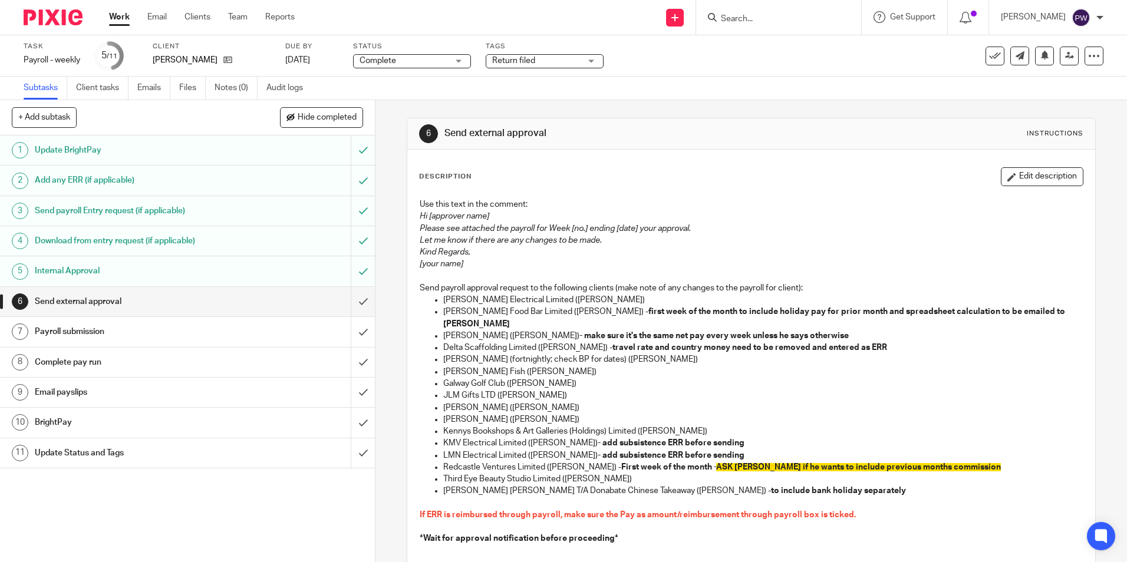
click at [605, 92] on div "Subtasks Client tasks Emails Files Notes (0) Audit logs" at bounding box center [563, 89] width 1127 height 24
click at [352, 306] on input "submit" at bounding box center [187, 301] width 375 height 29
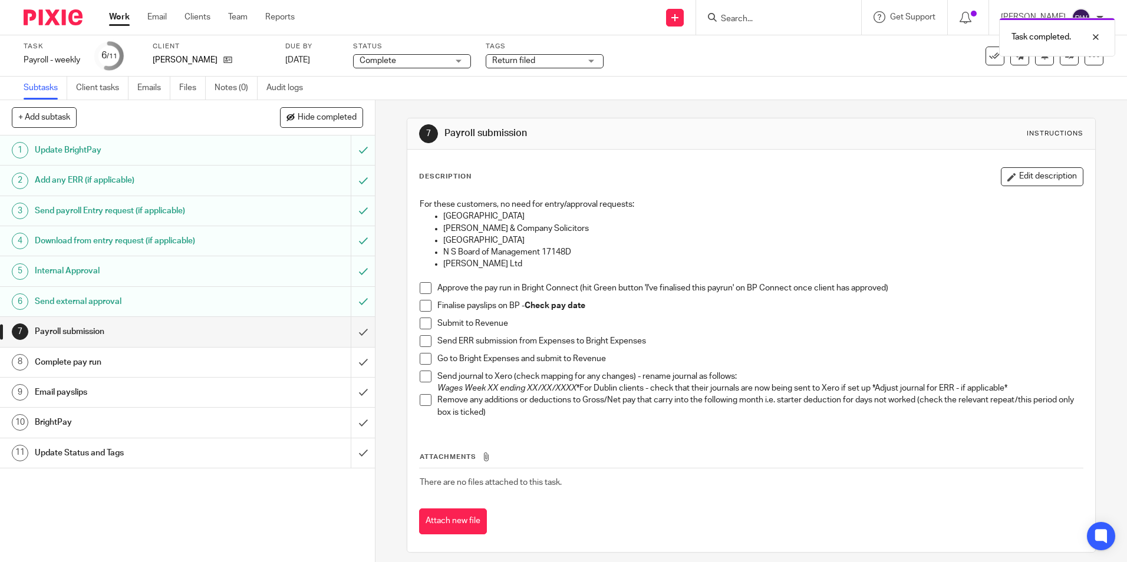
drag, startPoint x: 427, startPoint y: 290, endPoint x: 429, endPoint y: 298, distance: 8.4
click at [427, 291] on span at bounding box center [426, 288] width 12 height 12
click at [424, 314] on li "Finalise payslips on BP - Check pay date" at bounding box center [751, 309] width 663 height 18
click at [420, 324] on span at bounding box center [426, 324] width 12 height 12
click at [420, 304] on span at bounding box center [426, 306] width 12 height 12
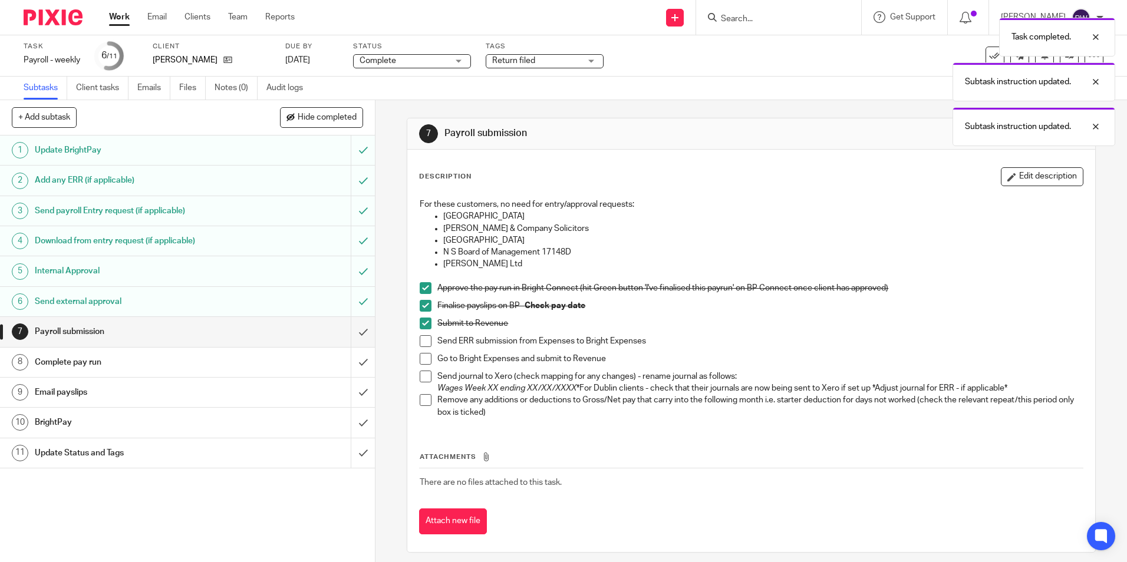
click at [422, 341] on span at bounding box center [426, 341] width 12 height 12
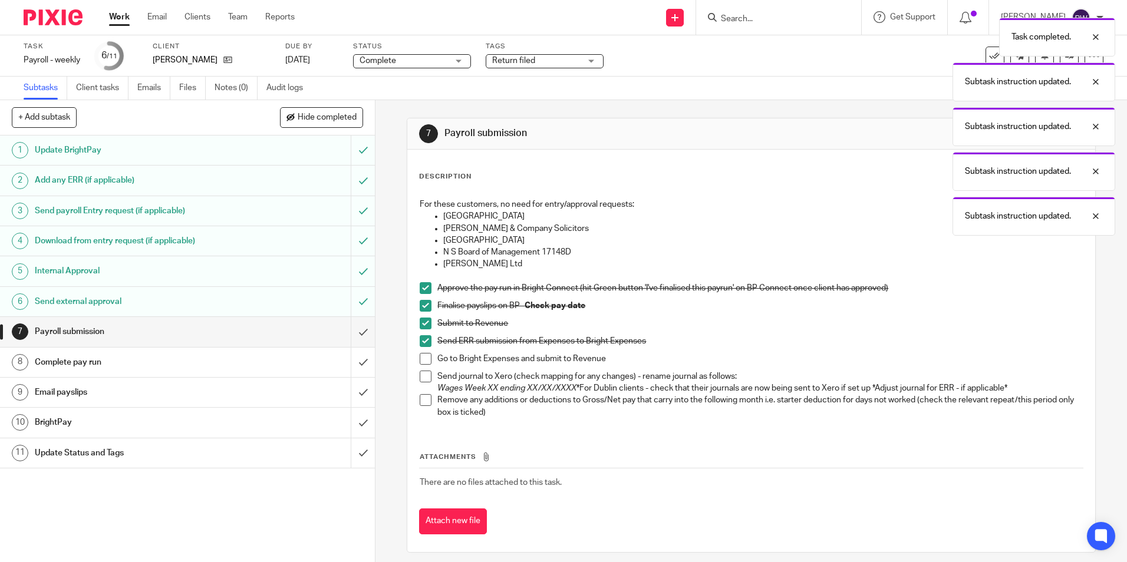
click at [420, 360] on span at bounding box center [426, 359] width 12 height 12
click at [421, 373] on span at bounding box center [426, 377] width 12 height 12
click at [420, 399] on span at bounding box center [426, 400] width 12 height 12
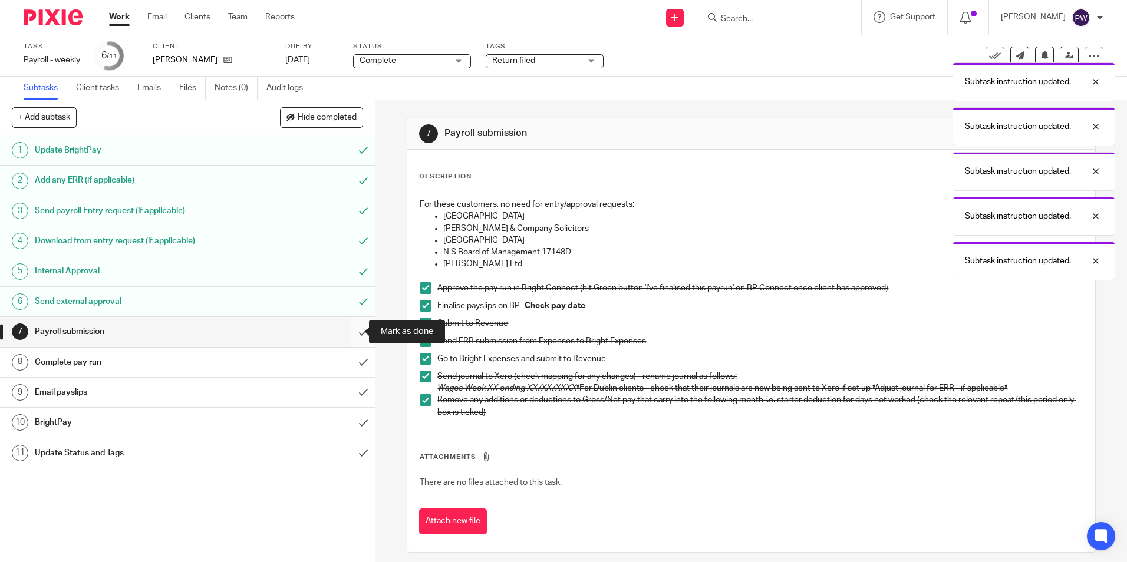
click at [351, 330] on input "submit" at bounding box center [187, 331] width 375 height 29
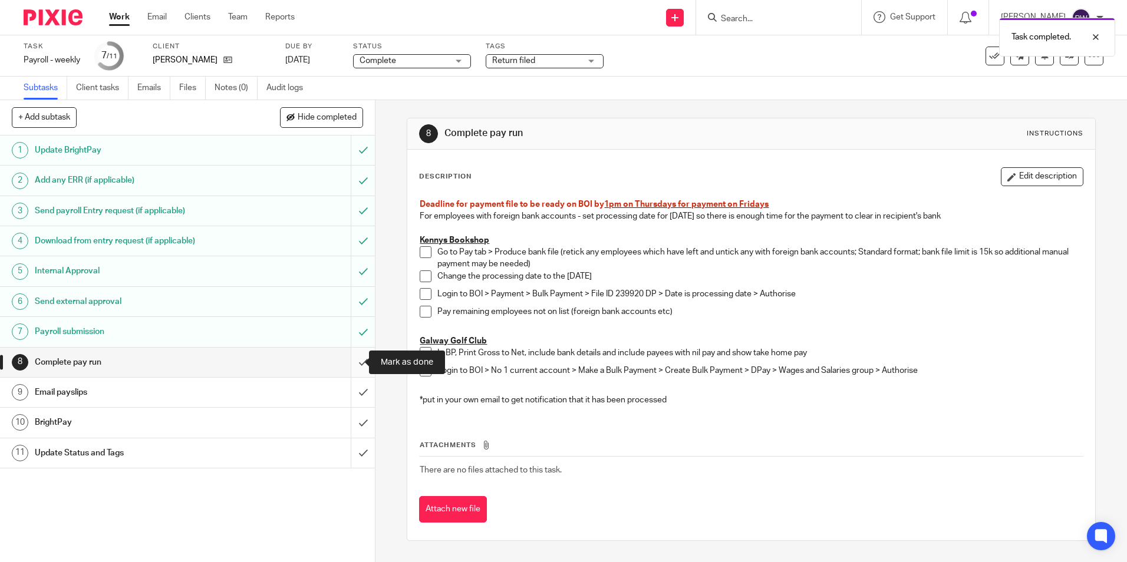
click at [349, 363] on input "submit" at bounding box center [187, 362] width 375 height 29
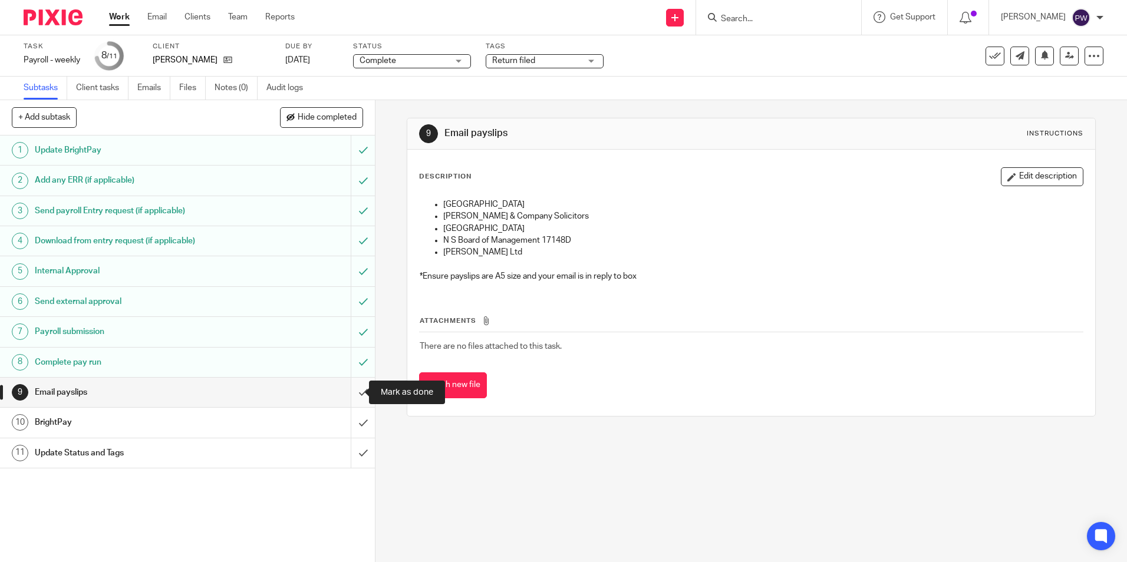
click at [351, 396] on input "submit" at bounding box center [187, 392] width 375 height 29
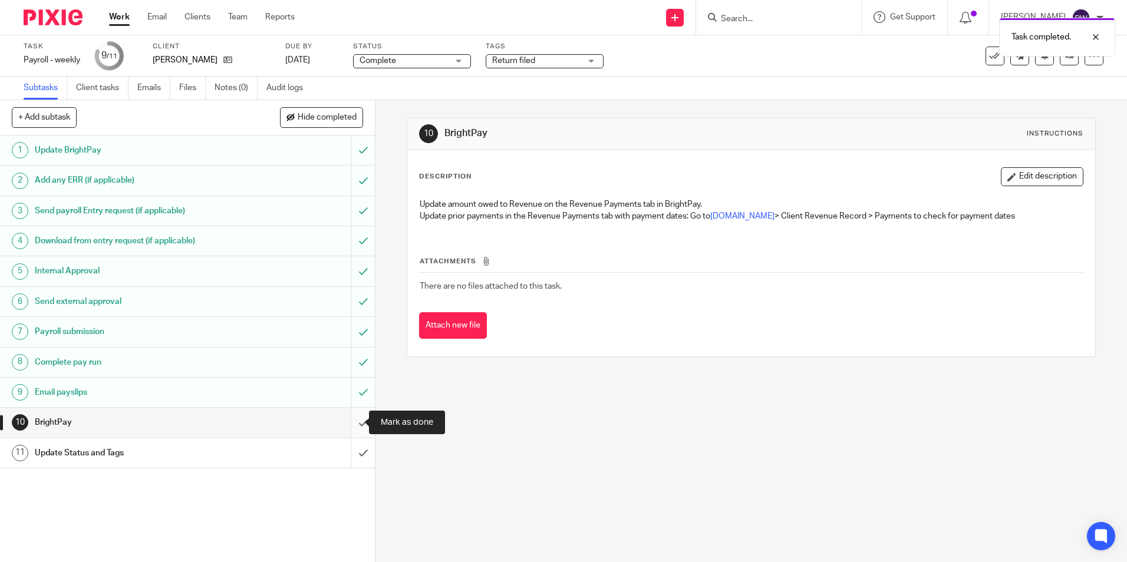
click at [357, 424] on input "submit" at bounding box center [187, 422] width 375 height 29
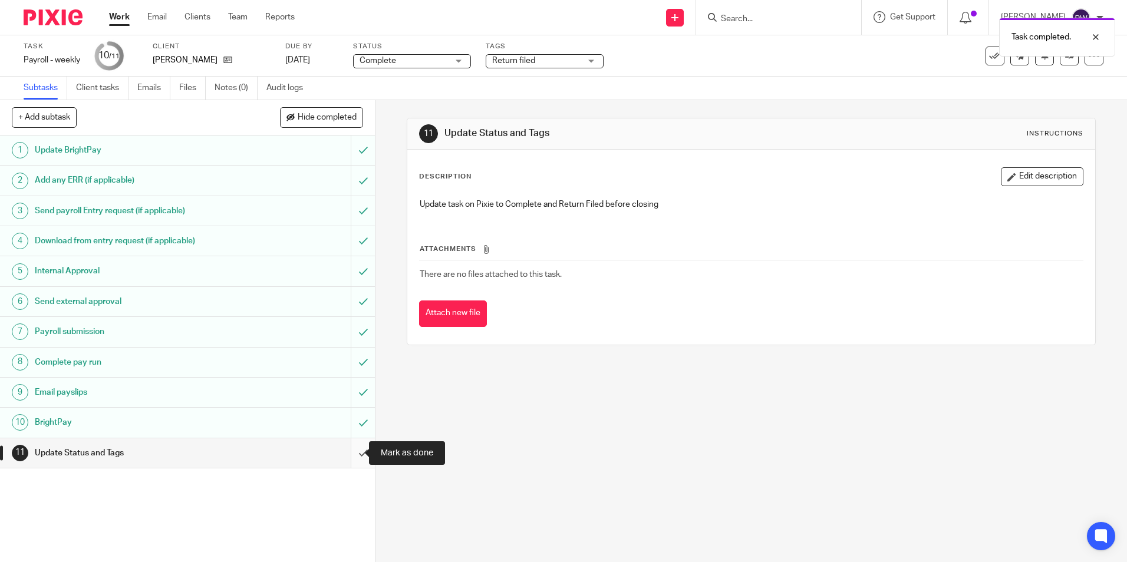
click at [351, 460] on input "submit" at bounding box center [187, 453] width 375 height 29
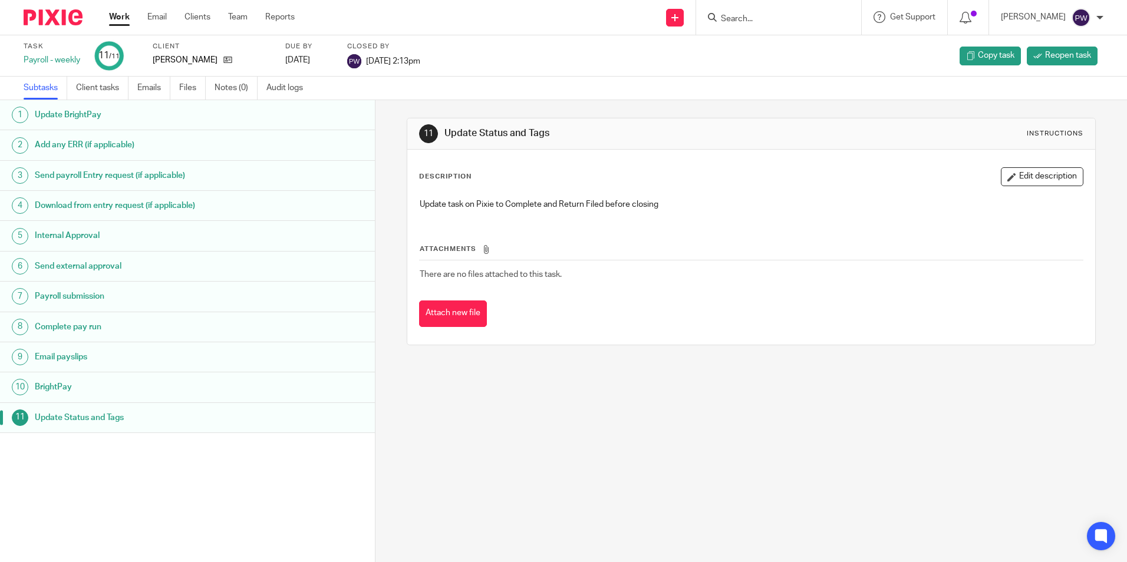
click at [124, 19] on link "Work" at bounding box center [119, 17] width 21 height 12
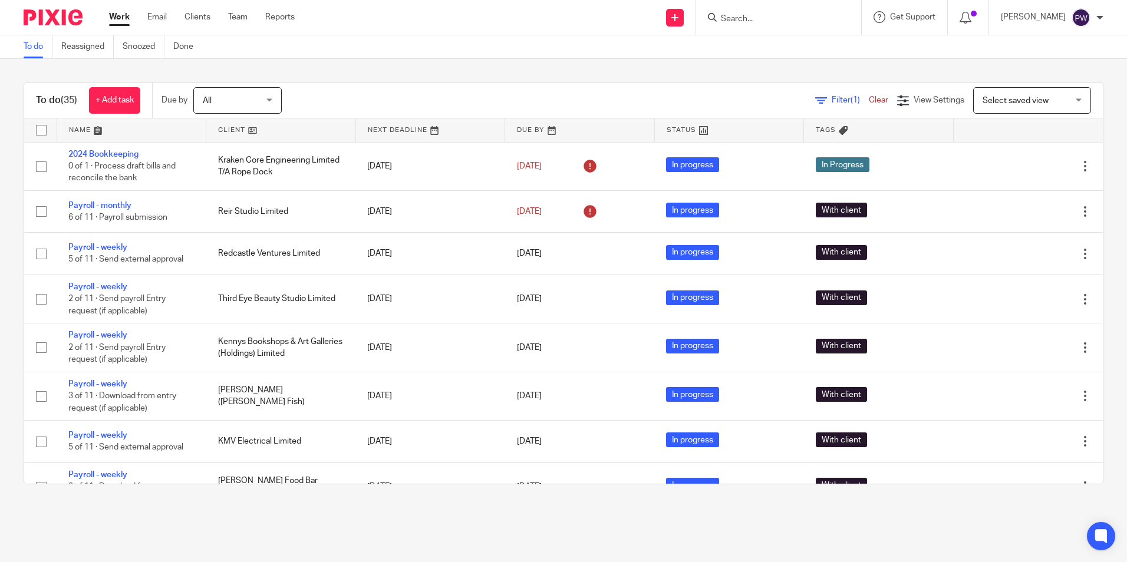
click at [114, 14] on link "Work" at bounding box center [119, 17] width 21 height 12
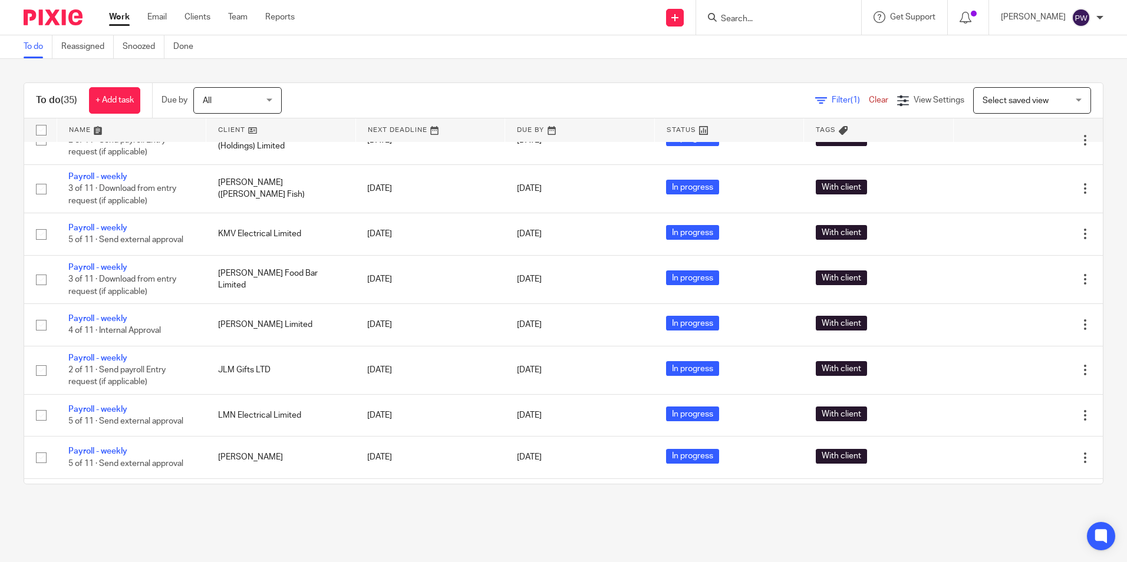
scroll to position [236, 0]
